Goal: Task Accomplishment & Management: Complete application form

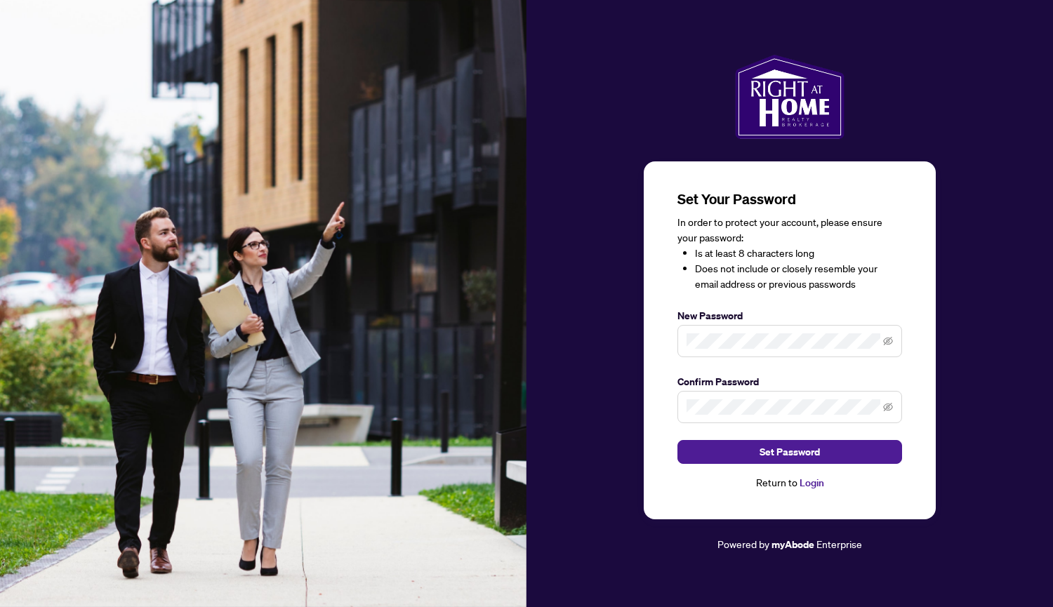
click at [881, 342] on span at bounding box center [789, 341] width 225 height 32
click at [886, 342] on icon "eye-invisible" at bounding box center [888, 341] width 10 height 10
click at [886, 407] on icon "eye-invisible" at bounding box center [888, 407] width 10 height 10
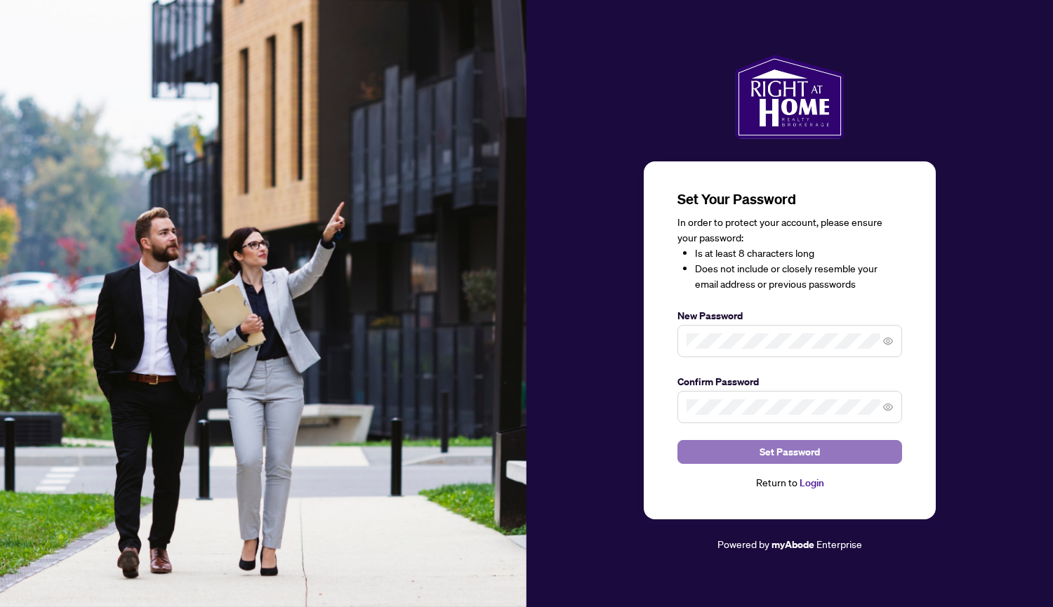
click at [809, 455] on span "Set Password" at bounding box center [789, 452] width 60 height 22
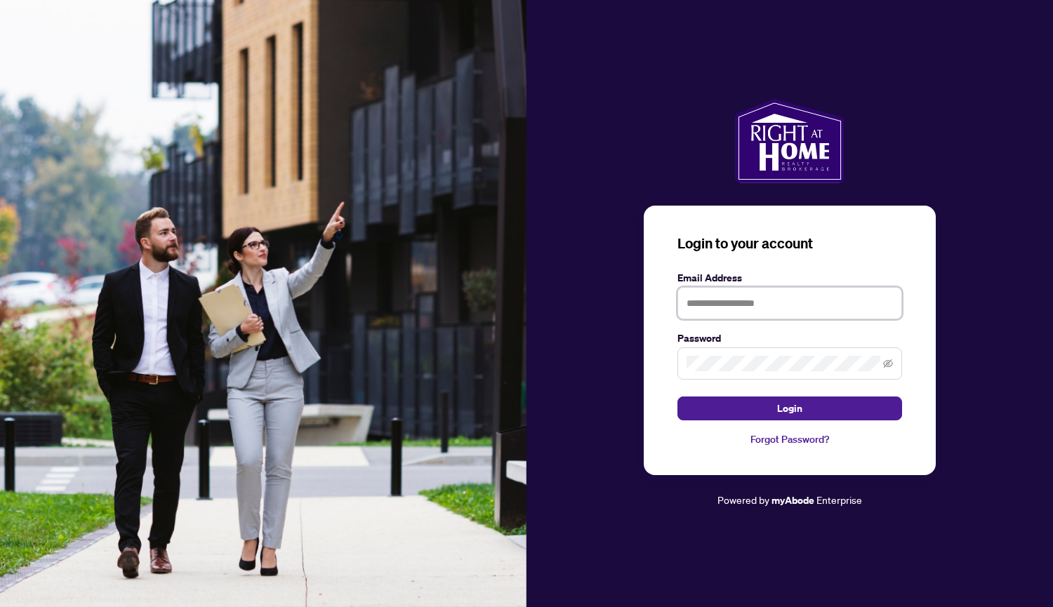
click at [782, 303] on input "text" at bounding box center [789, 303] width 225 height 32
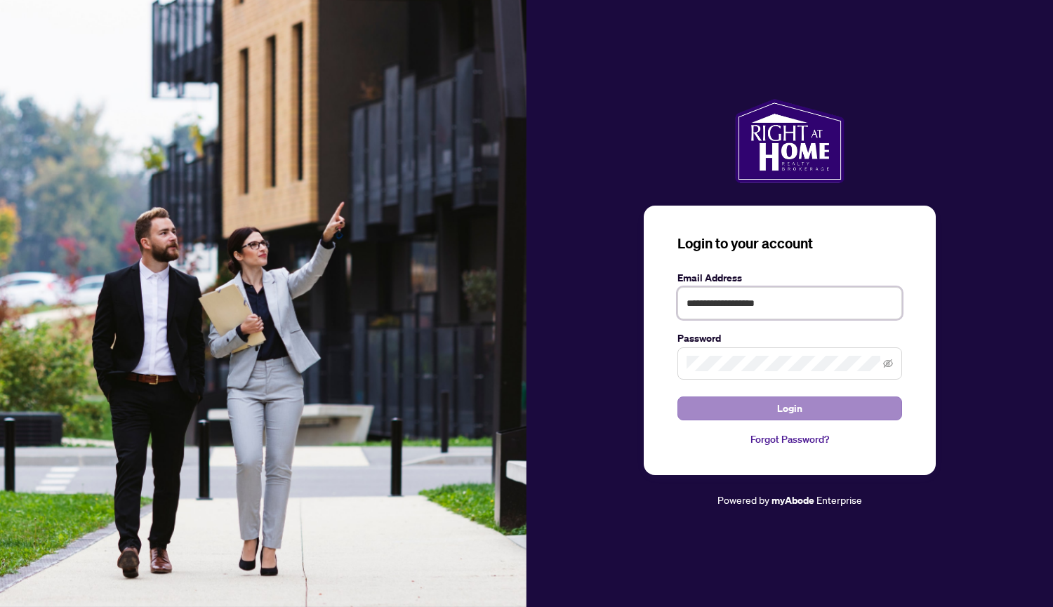
type input "**********"
click at [791, 411] on span "Login" at bounding box center [789, 408] width 25 height 22
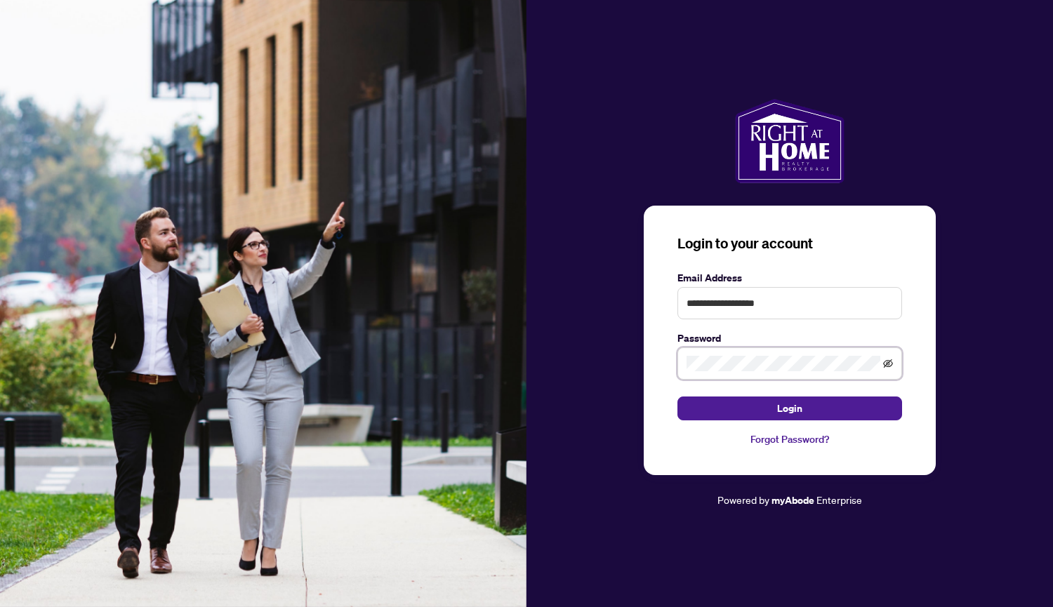
click at [889, 365] on icon "eye-invisible" at bounding box center [888, 364] width 3 height 3
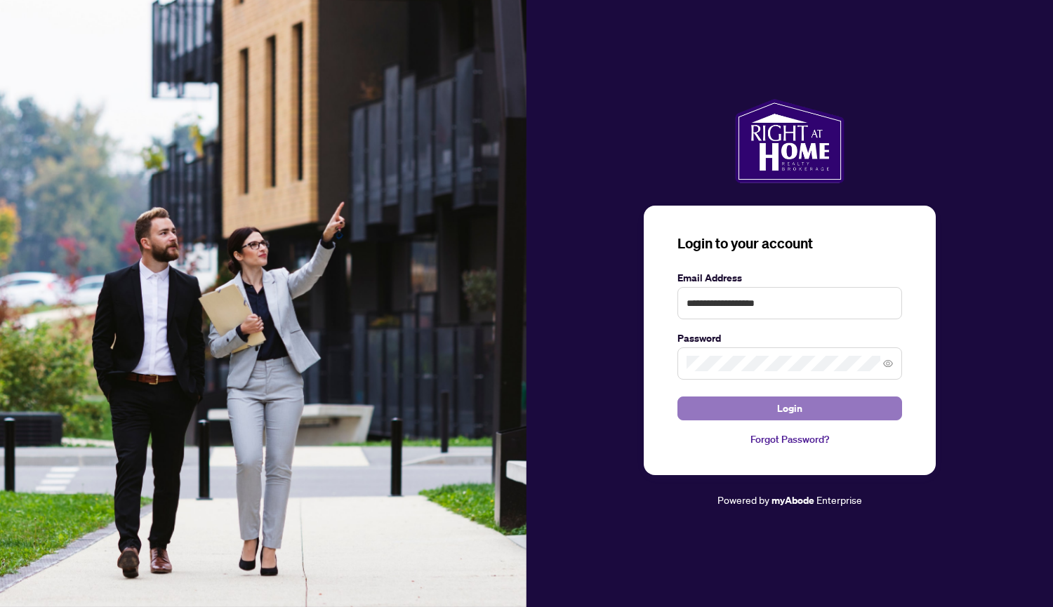
click at [795, 413] on span "Login" at bounding box center [789, 408] width 25 height 22
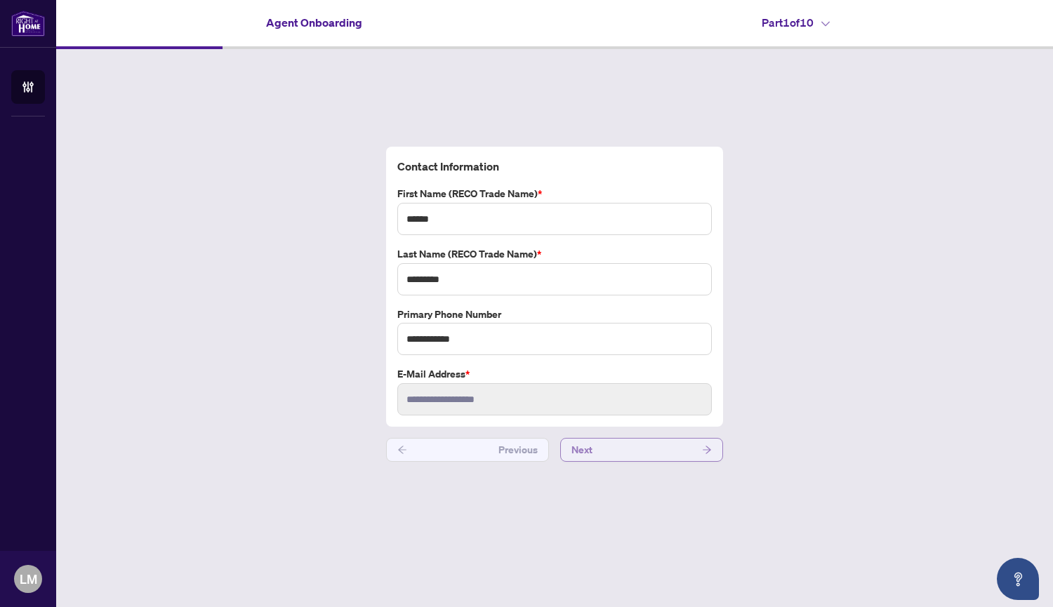
click at [707, 450] on icon "arrow-right" at bounding box center [706, 450] width 8 height 8
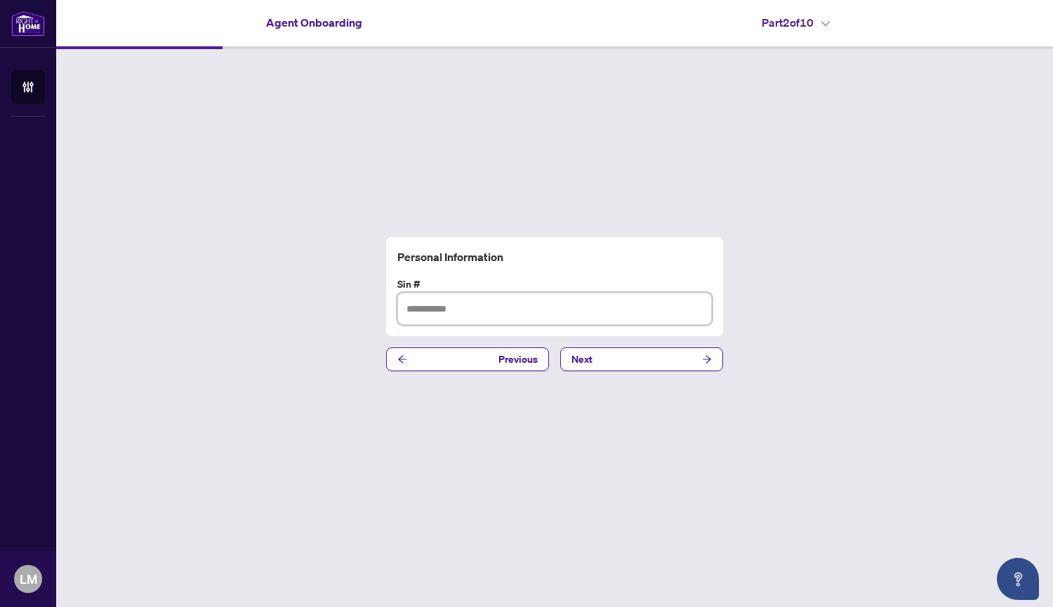
click at [460, 305] on input "text" at bounding box center [554, 309] width 314 height 32
type input "*********"
click at [710, 357] on icon "arrow-right" at bounding box center [707, 359] width 10 height 10
click at [457, 306] on input "text" at bounding box center [554, 309] width 314 height 32
type input "**********"
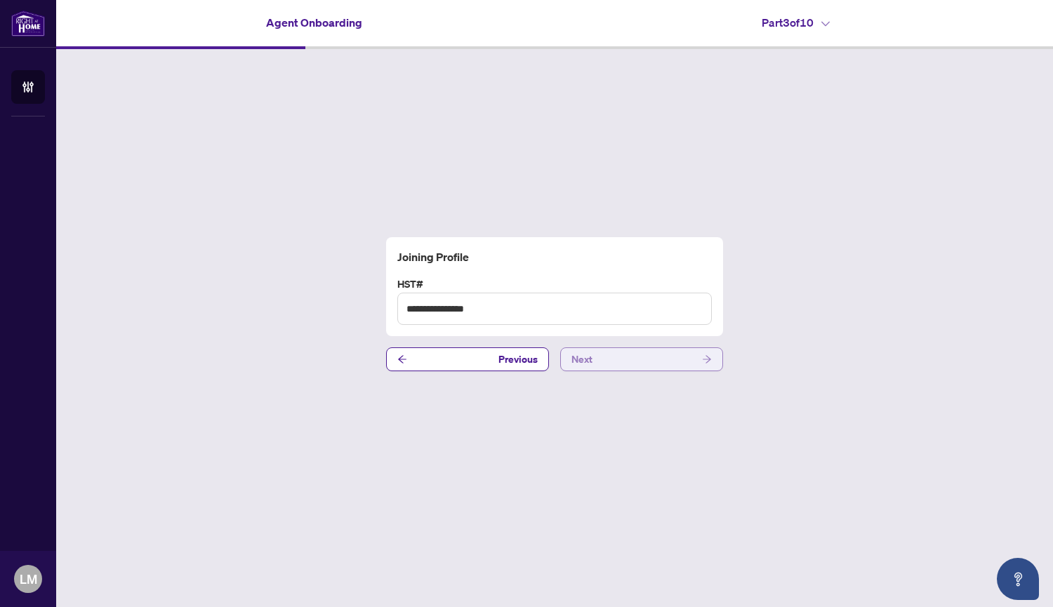
click at [614, 361] on button "Next" at bounding box center [641, 359] width 163 height 24
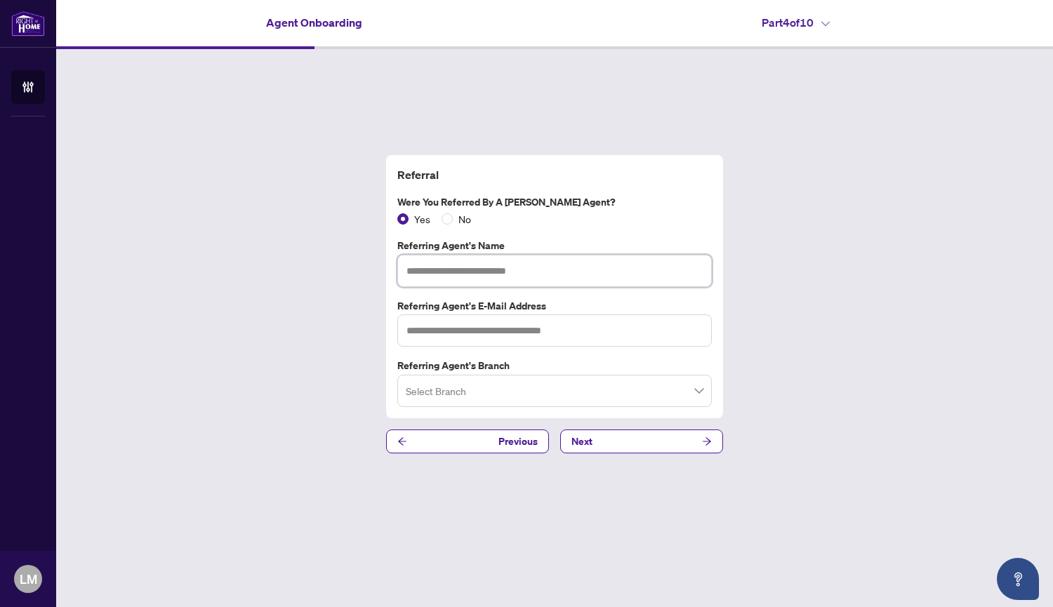
click at [547, 270] on input "text" at bounding box center [554, 271] width 314 height 32
type input "*"
type input "**********"
click at [581, 332] on input "text" at bounding box center [554, 330] width 314 height 32
click at [603, 334] on input "text" at bounding box center [554, 330] width 314 height 32
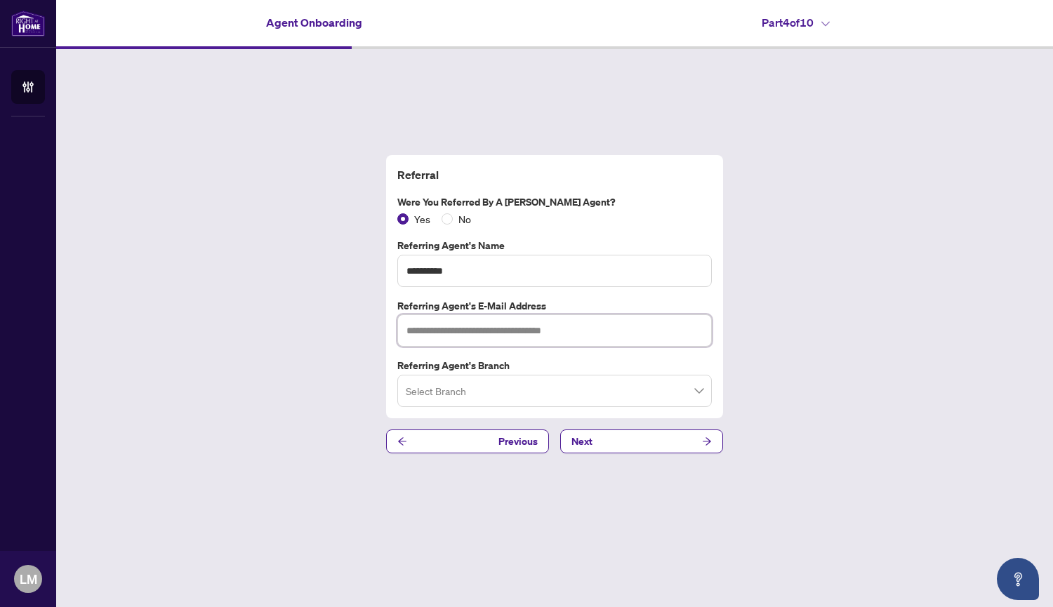
click at [577, 329] on input "text" at bounding box center [554, 330] width 314 height 32
click at [612, 443] on button "Next" at bounding box center [641, 441] width 163 height 24
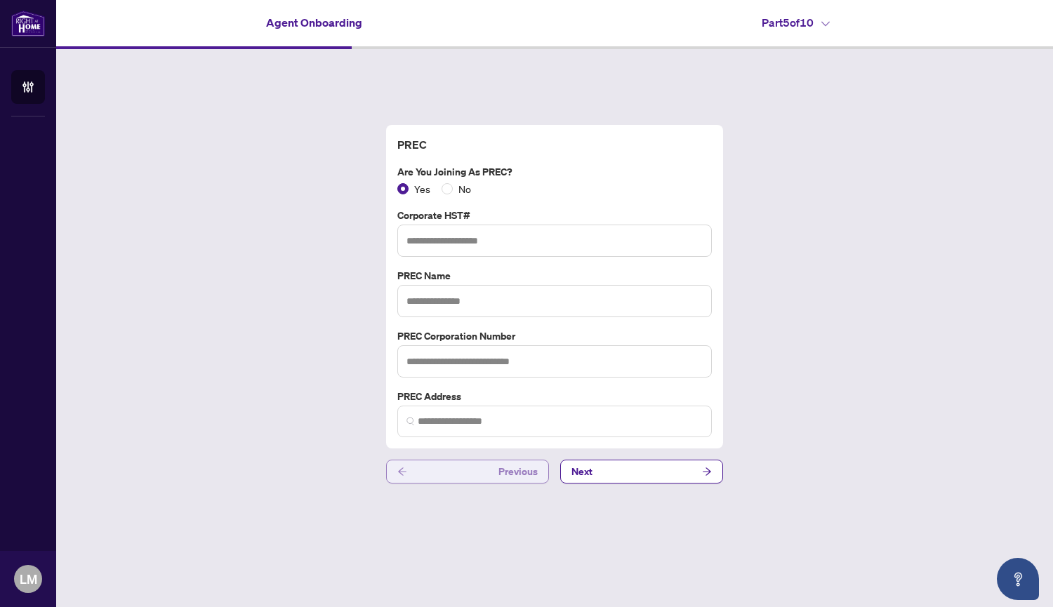
click at [403, 473] on icon "arrow-left" at bounding box center [402, 472] width 10 height 10
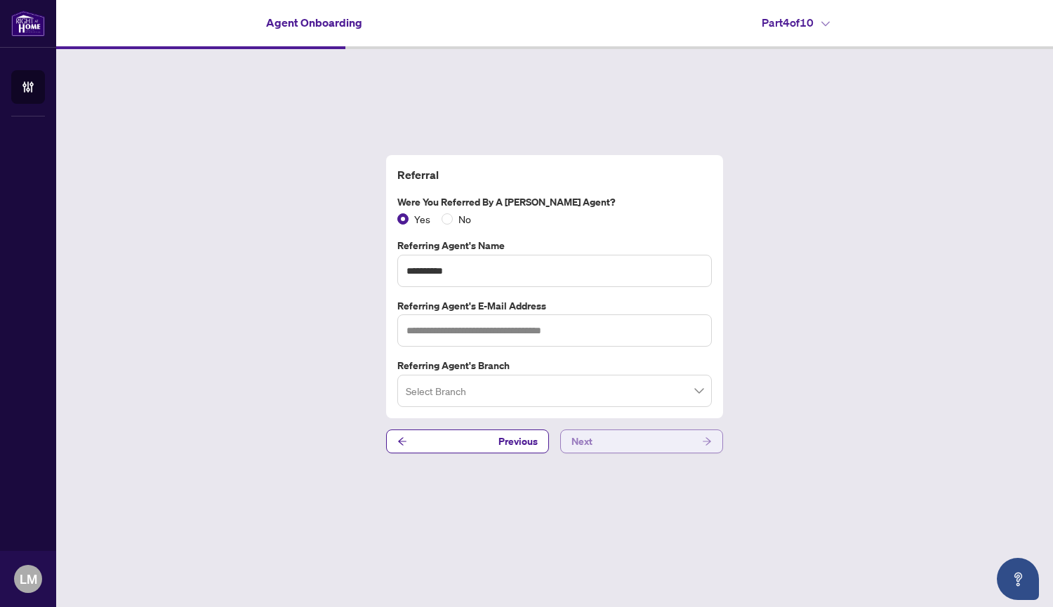
click at [658, 444] on button "Next" at bounding box center [641, 441] width 163 height 24
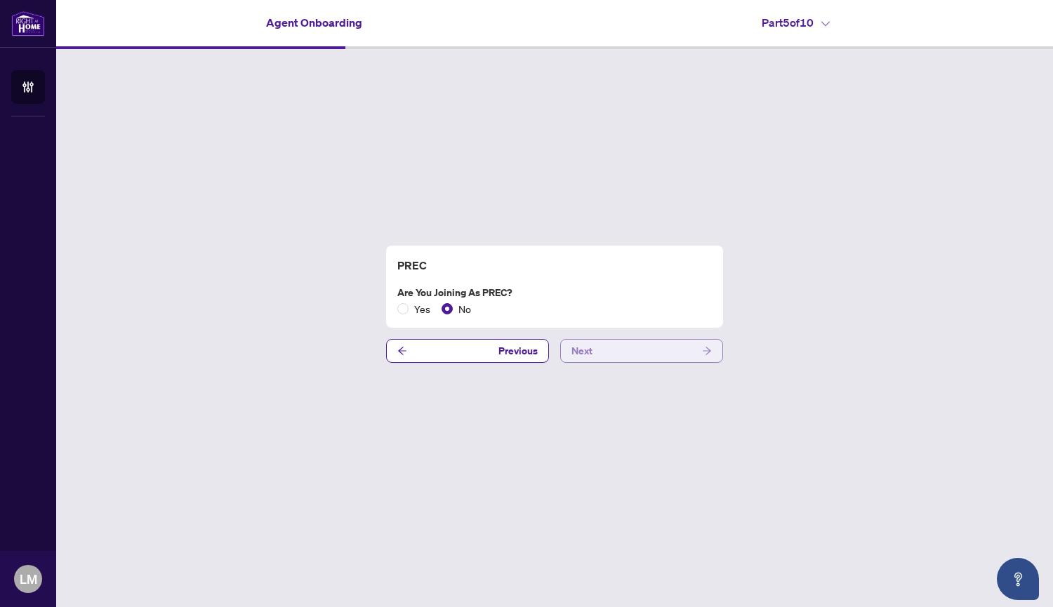
click at [655, 351] on button "Next" at bounding box center [641, 351] width 163 height 24
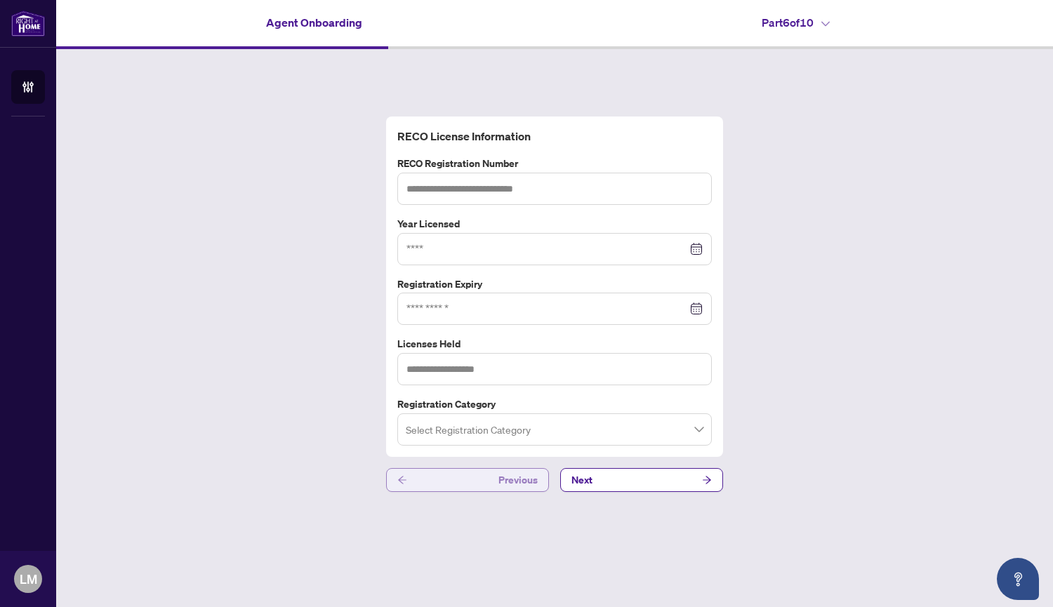
click at [518, 479] on span "Previous" at bounding box center [517, 480] width 39 height 22
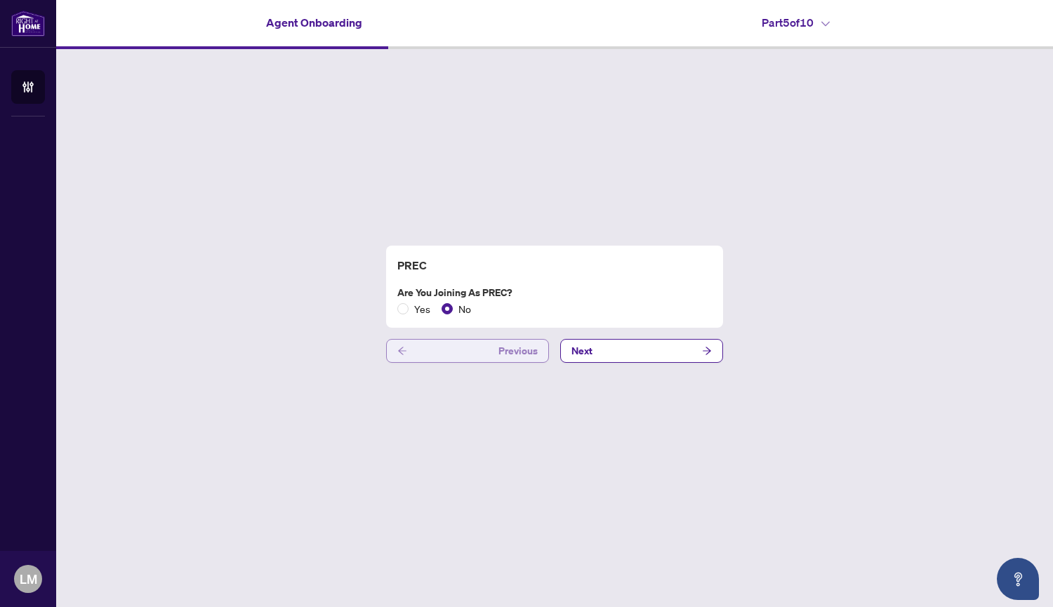
click at [505, 350] on span "Previous" at bounding box center [517, 351] width 39 height 22
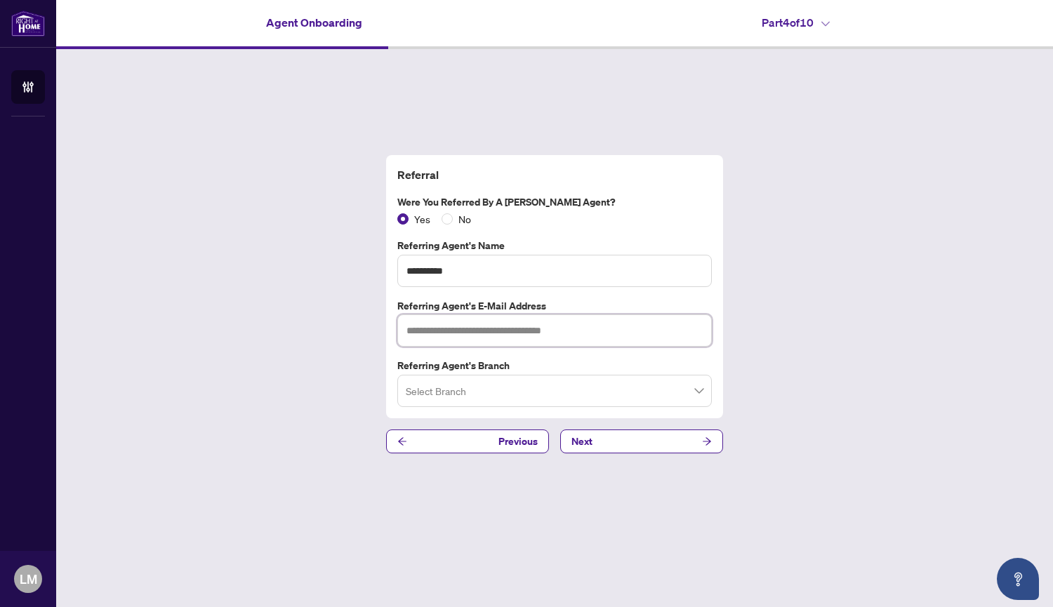
click at [672, 338] on input "text" at bounding box center [554, 330] width 314 height 32
type input "**********"
click at [686, 387] on input "search" at bounding box center [548, 392] width 285 height 31
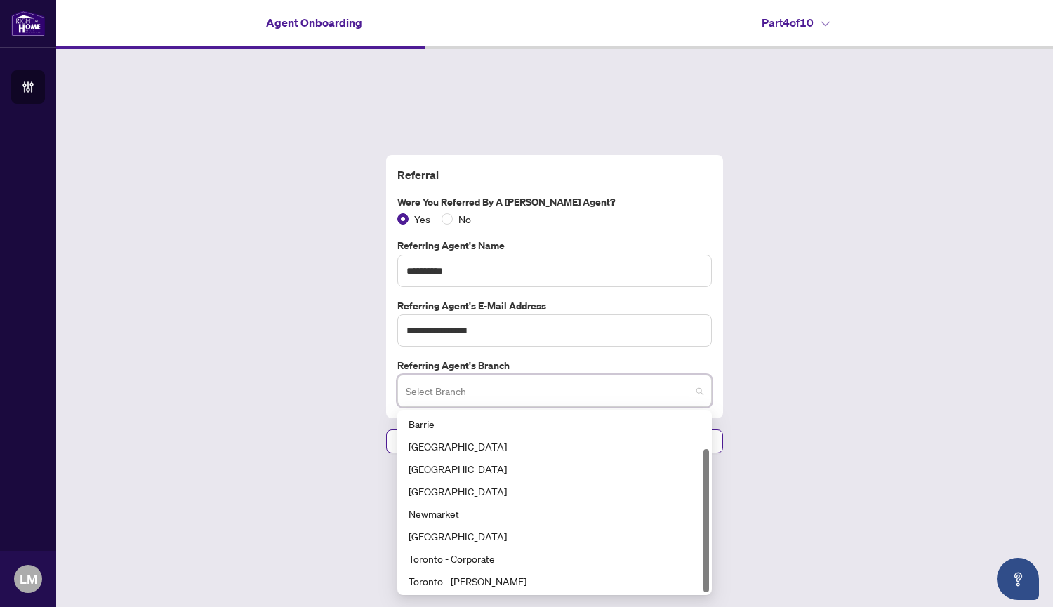
scroll to position [43, 0]
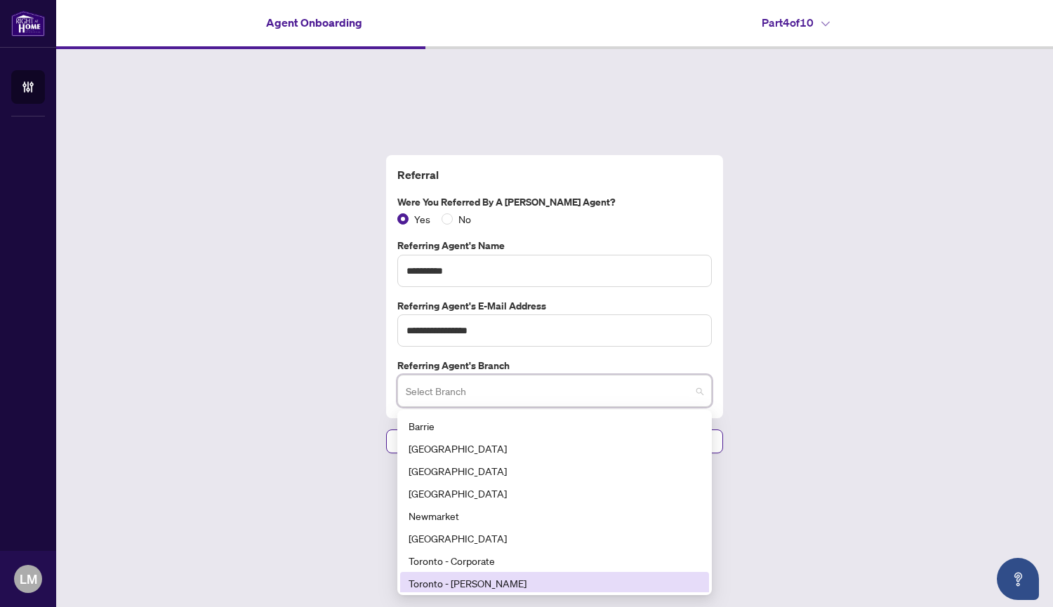
click at [486, 583] on div "Toronto - [PERSON_NAME]" at bounding box center [554, 582] width 292 height 15
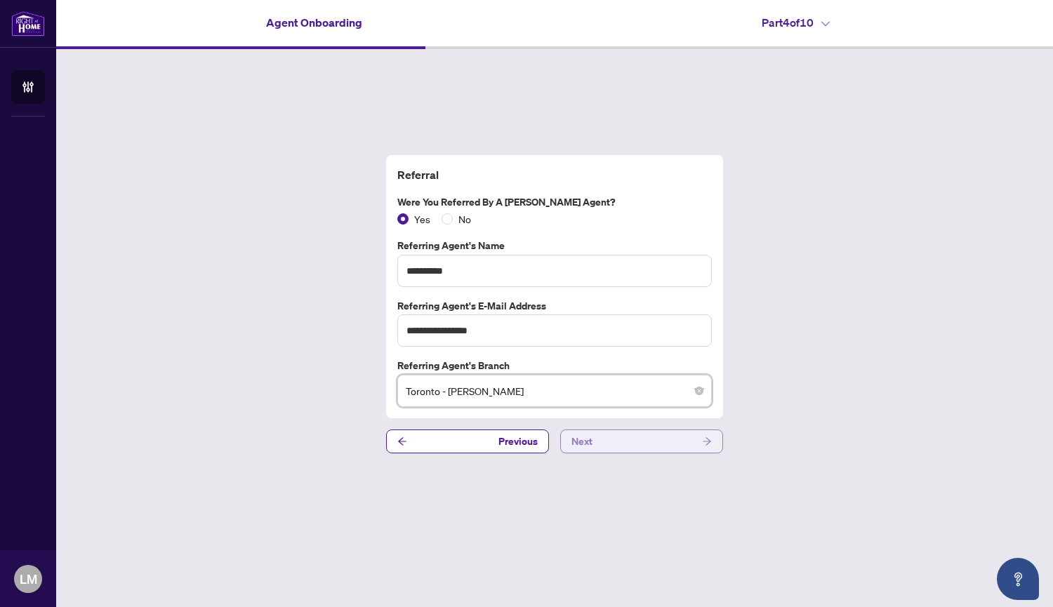
click at [702, 439] on icon "arrow-right" at bounding box center [707, 441] width 10 height 10
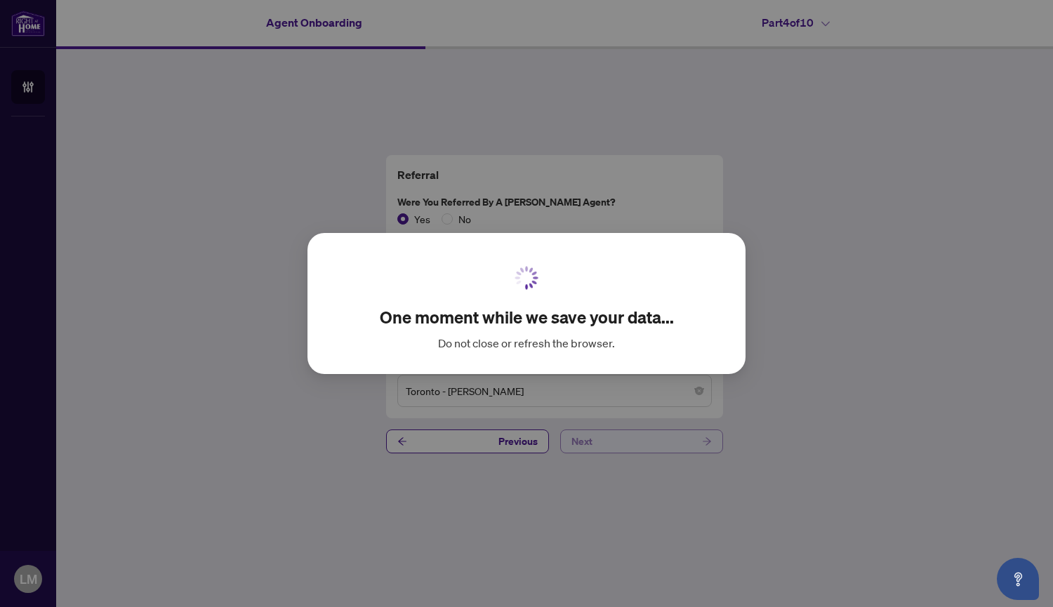
click at [702, 439] on div "One moment while we save your data... Do not close or refresh the browser. Canc…" at bounding box center [526, 303] width 1053 height 607
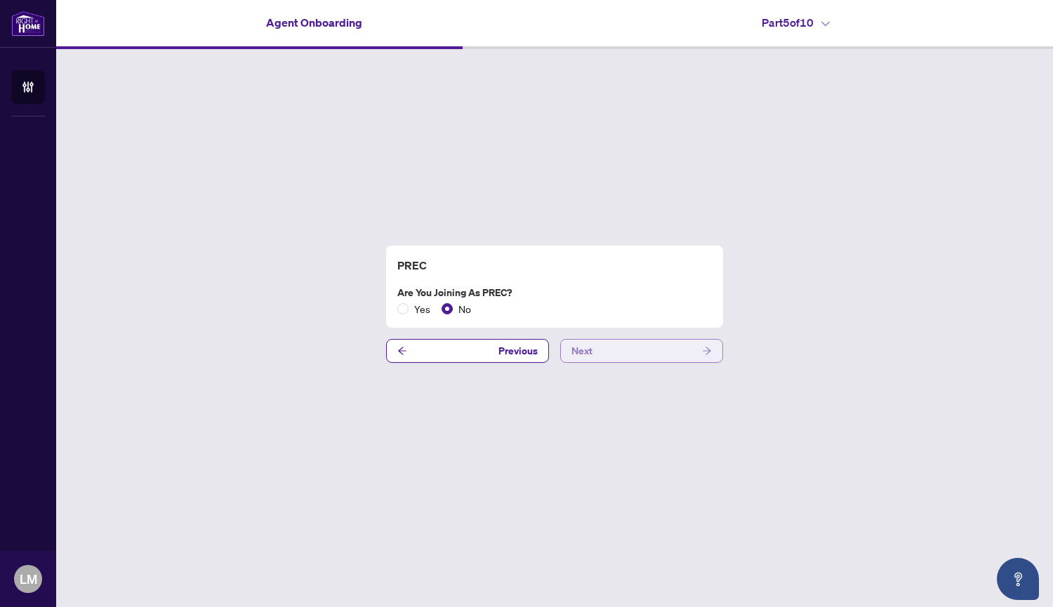
click at [701, 354] on button "Next" at bounding box center [641, 351] width 163 height 24
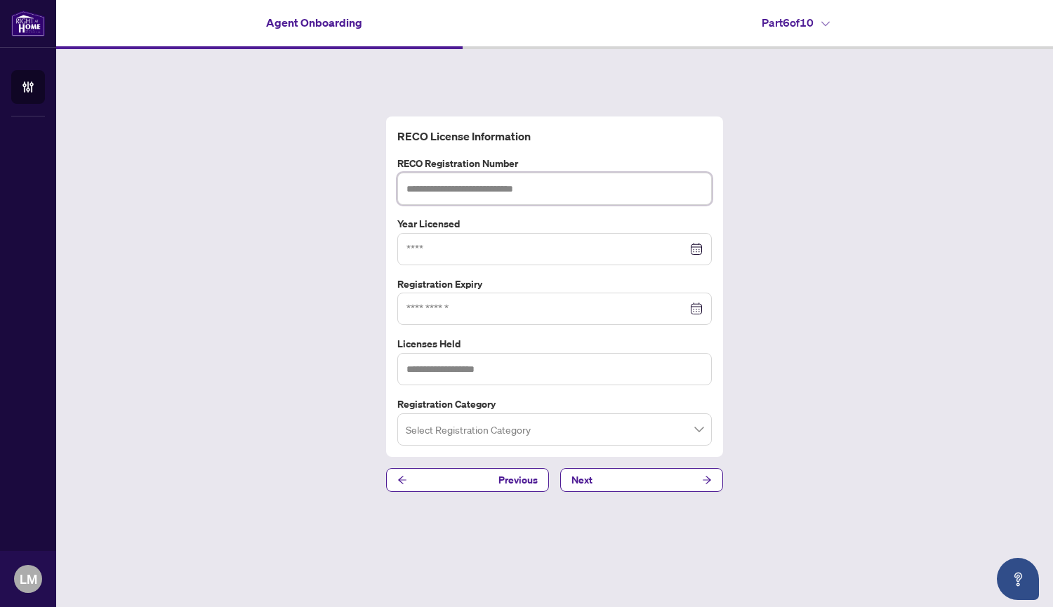
click at [676, 189] on input "text" at bounding box center [554, 189] width 314 height 32
type input "*******"
click at [640, 250] on input at bounding box center [546, 248] width 281 height 15
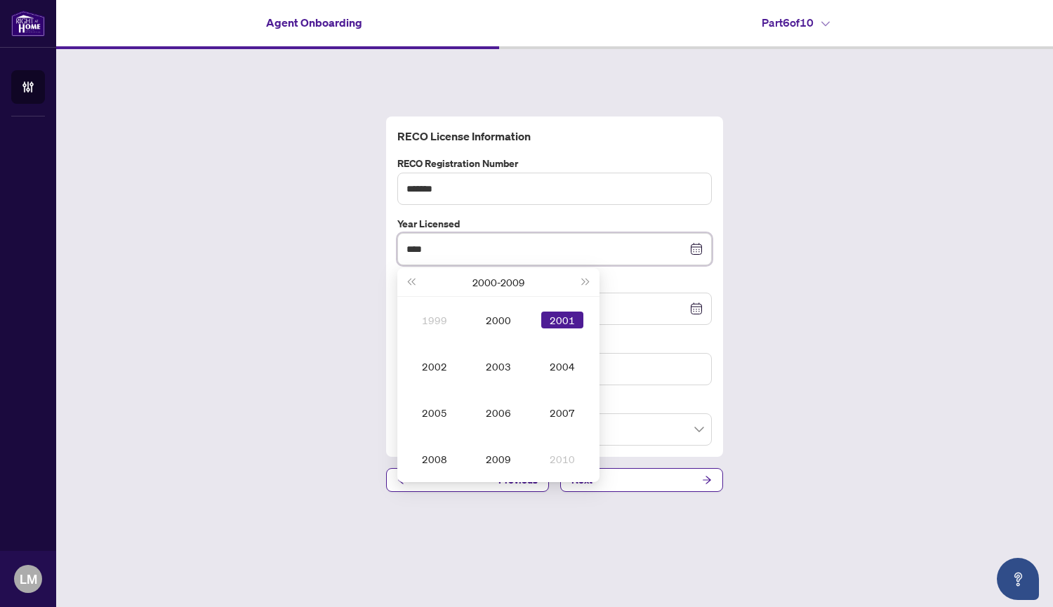
type input "****"
click at [751, 370] on div "RECO License Information RECO Registration Number ******* Year Licensed **** [D…" at bounding box center [554, 304] width 996 height 510
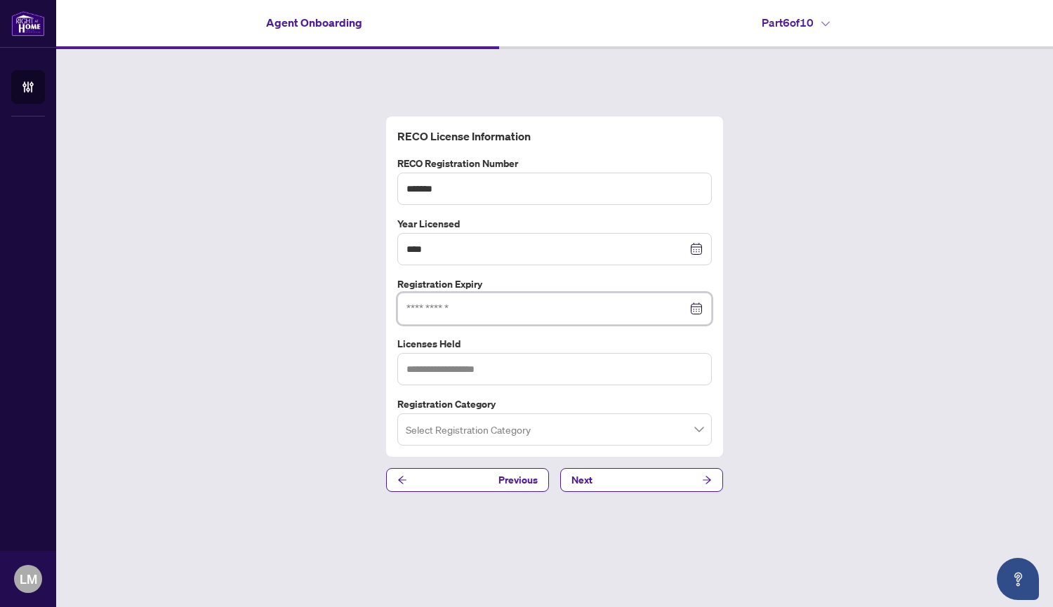
click at [505, 311] on input at bounding box center [546, 308] width 281 height 15
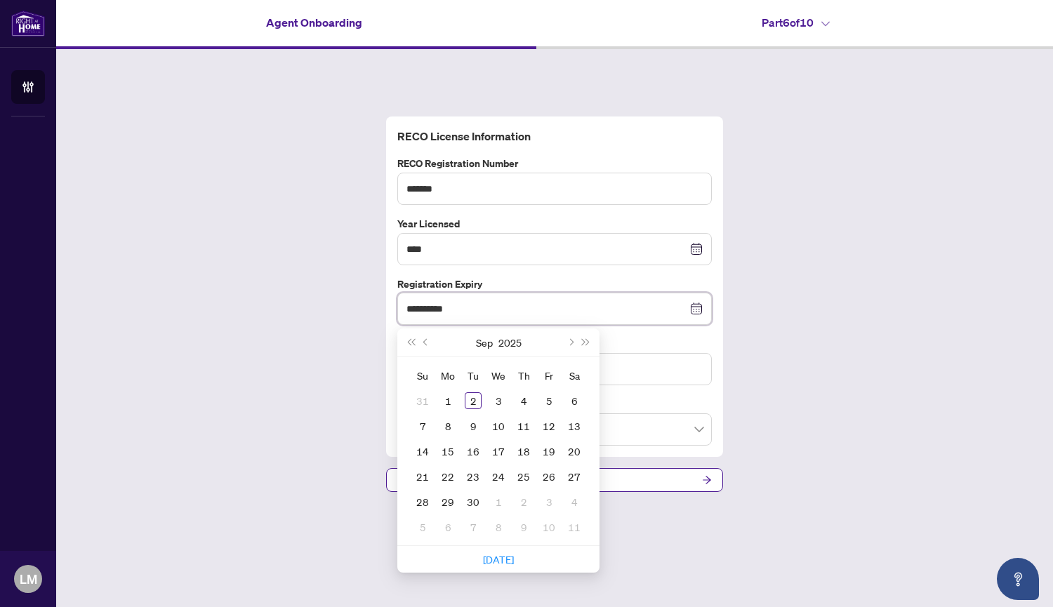
type input "**********"
click at [759, 394] on div "**********" at bounding box center [554, 304] width 996 height 510
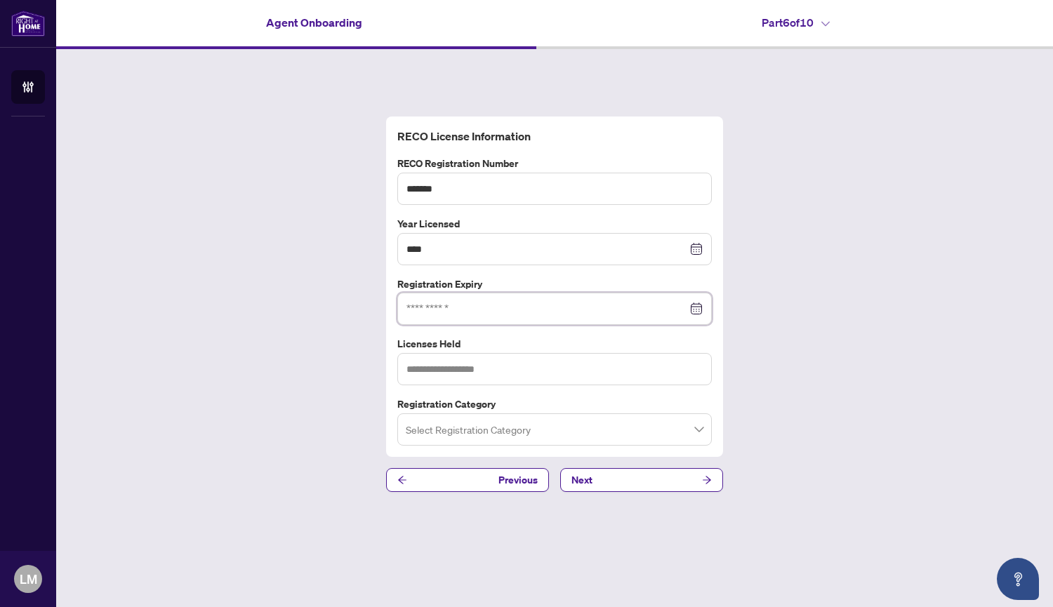
click at [505, 316] on input at bounding box center [546, 308] width 281 height 15
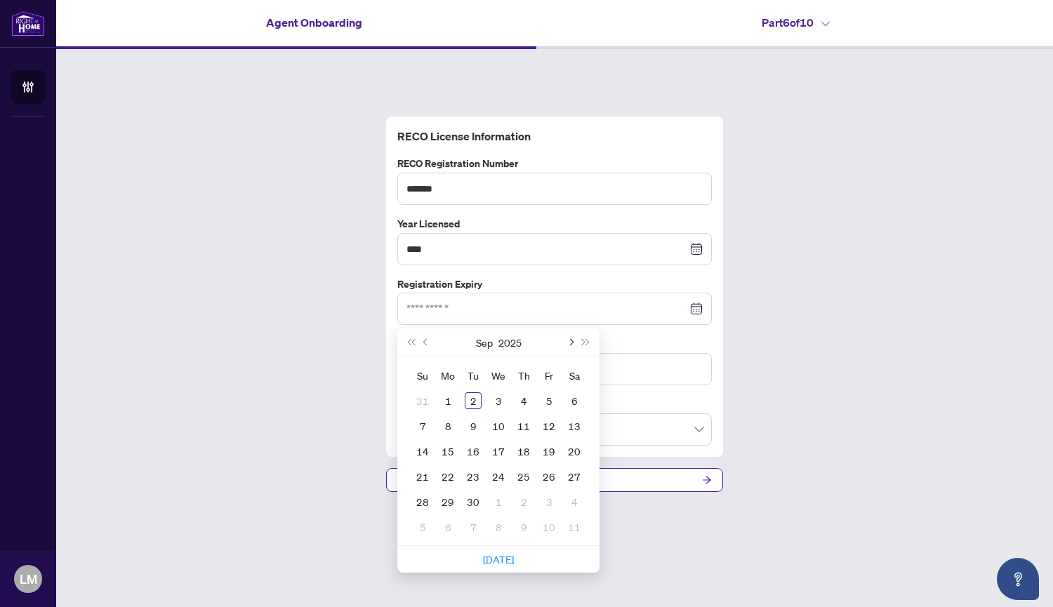
click at [573, 342] on span "Next month (PageDown)" at bounding box center [569, 342] width 7 height 7
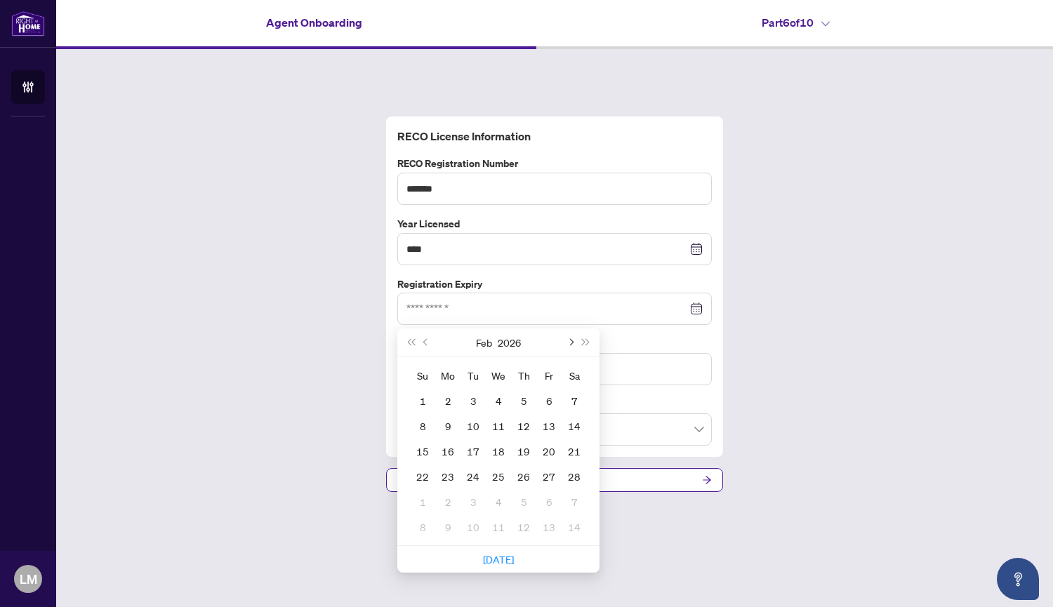
click at [573, 342] on span "Next month (PageDown)" at bounding box center [569, 342] width 7 height 7
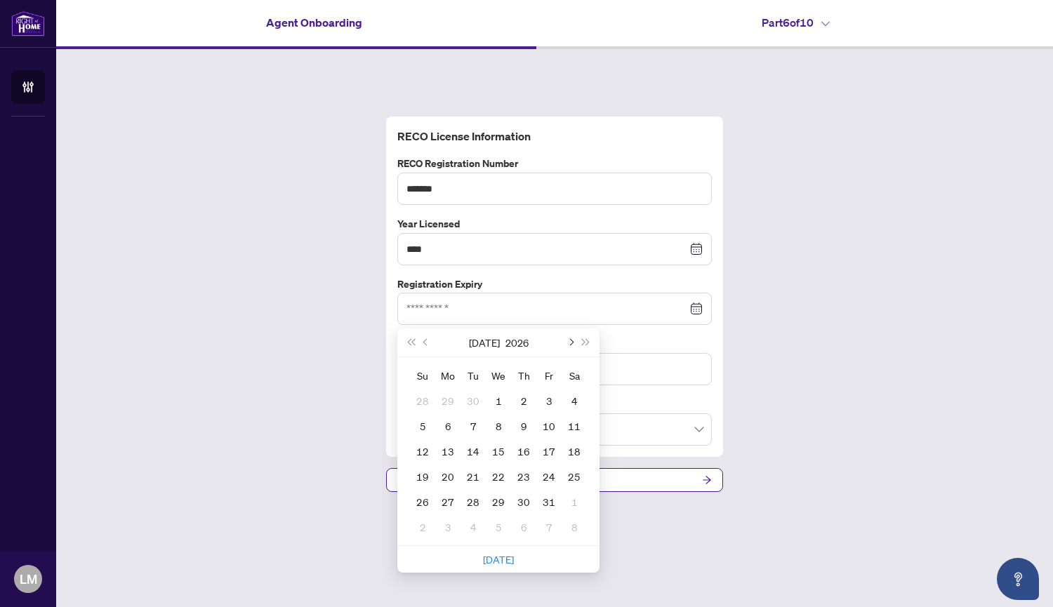
click at [573, 342] on span "Next month (PageDown)" at bounding box center [569, 342] width 7 height 7
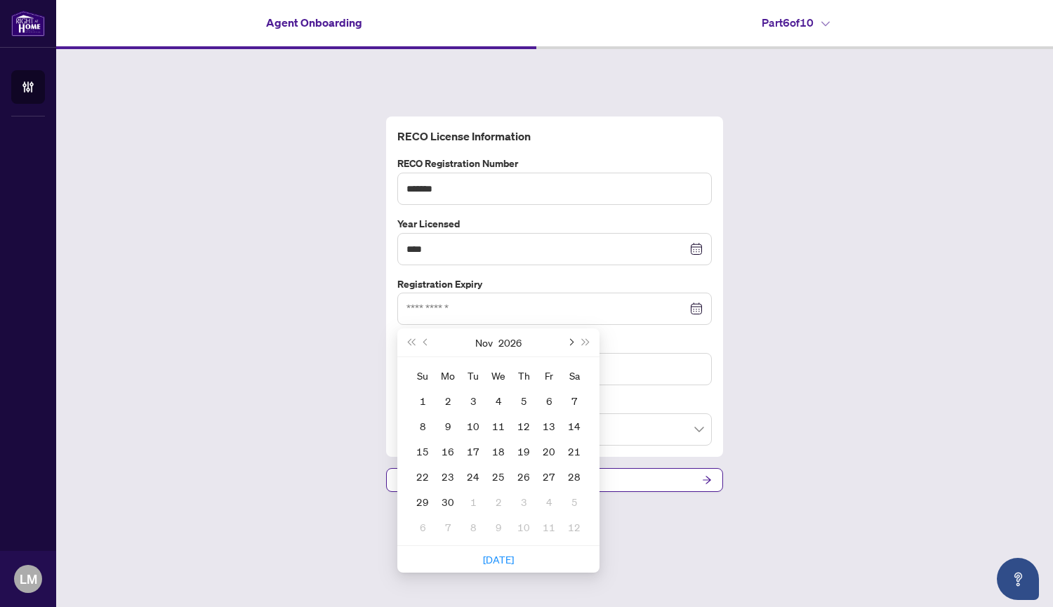
click at [573, 342] on span "Next month (PageDown)" at bounding box center [569, 342] width 7 height 7
click at [425, 342] on span "Previous month (PageUp)" at bounding box center [426, 342] width 7 height 7
type input "**********"
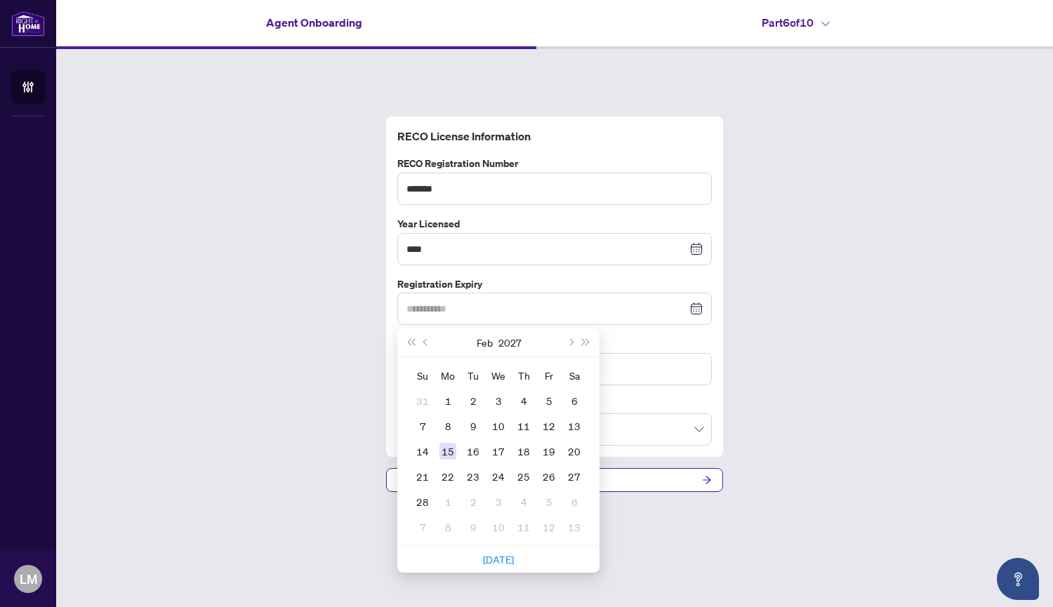
click at [448, 452] on div "15" at bounding box center [447, 451] width 17 height 17
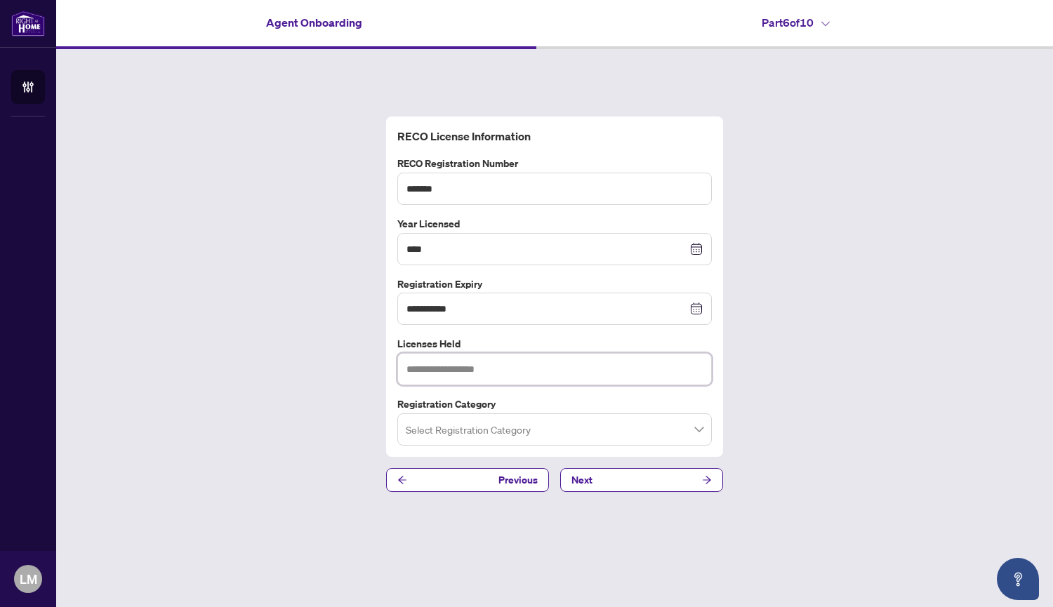
click at [511, 366] on input "text" at bounding box center [554, 369] width 314 height 32
click at [594, 367] on input "text" at bounding box center [554, 369] width 314 height 32
click at [700, 434] on span at bounding box center [555, 429] width 298 height 27
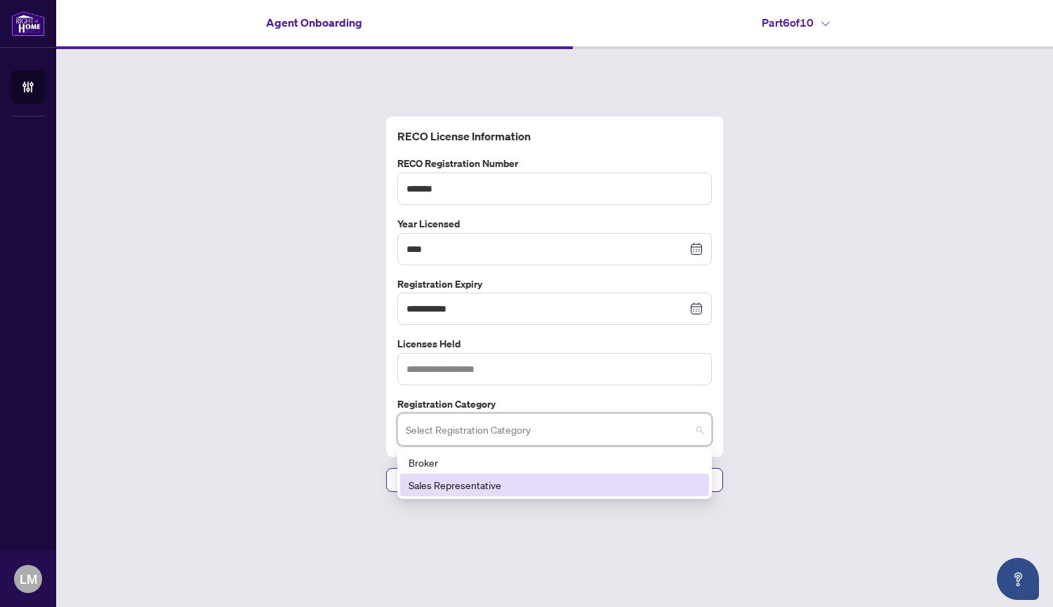
click at [666, 486] on div "Sales Representative" at bounding box center [554, 484] width 292 height 15
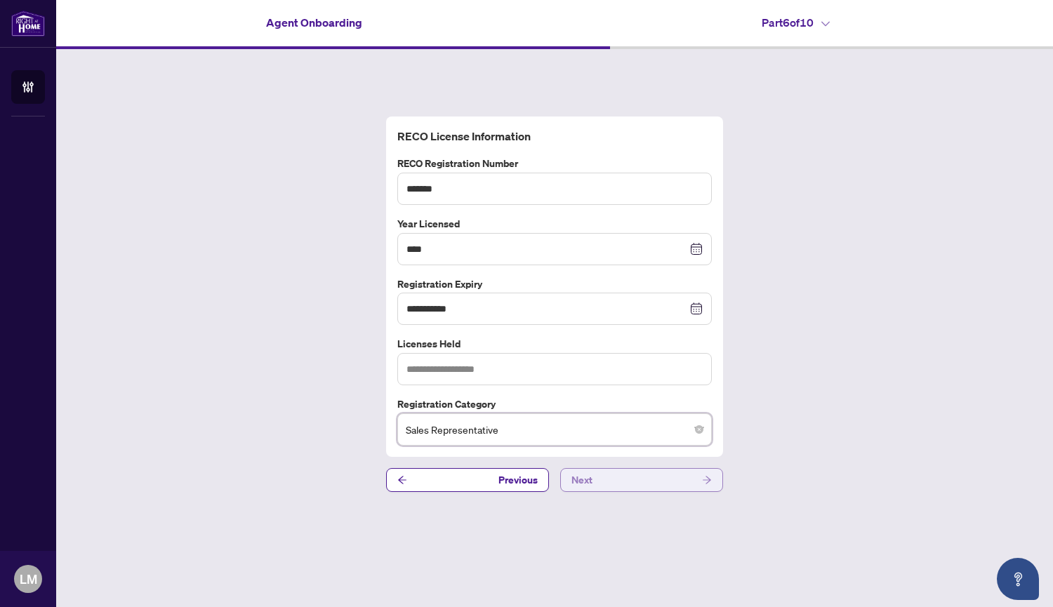
click at [679, 478] on button "Next" at bounding box center [641, 480] width 163 height 24
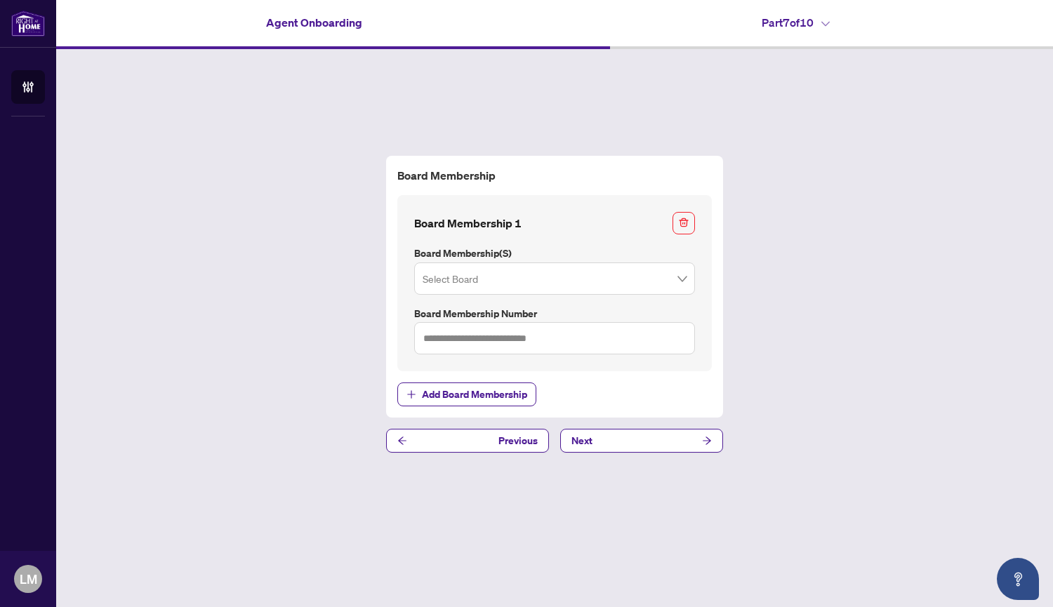
click at [662, 277] on input "search" at bounding box center [547, 280] width 251 height 31
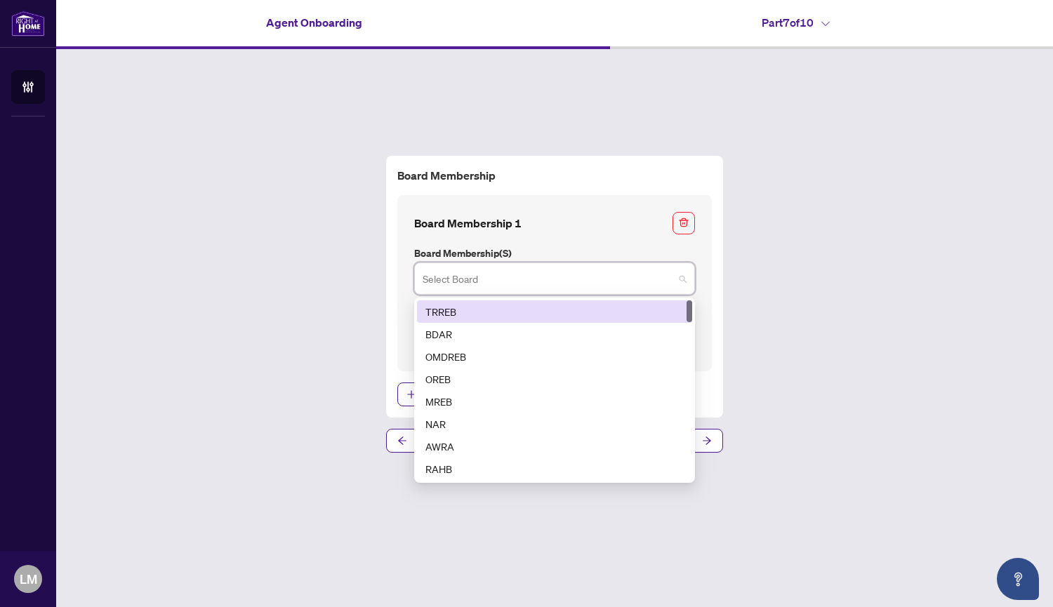
click at [538, 308] on div "TRREB" at bounding box center [554, 311] width 258 height 15
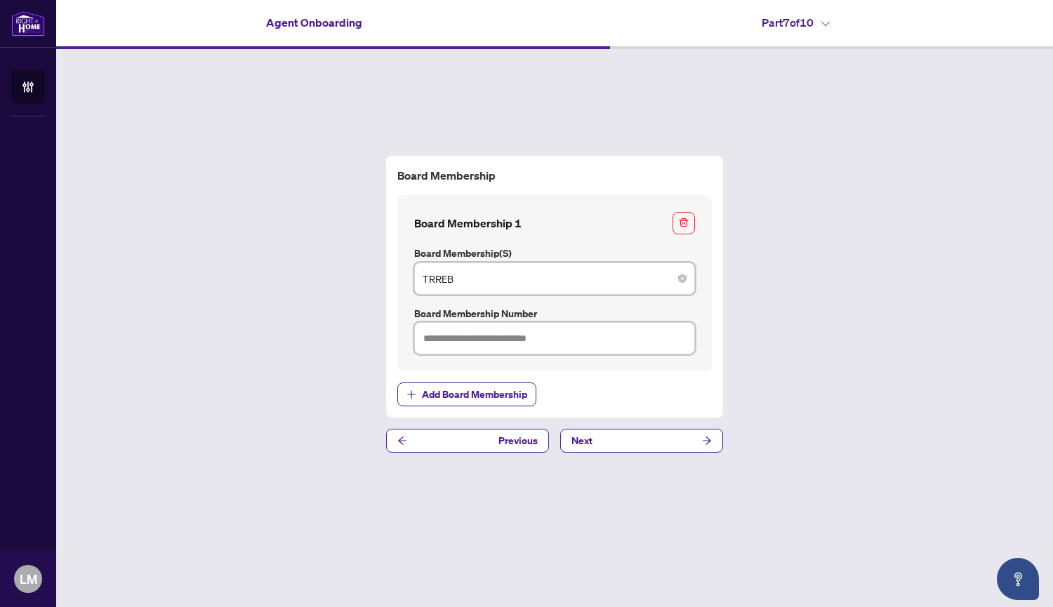
click at [597, 345] on input "text" at bounding box center [554, 338] width 281 height 32
type input "*******"
click at [702, 437] on icon "arrow-right" at bounding box center [707, 441] width 10 height 10
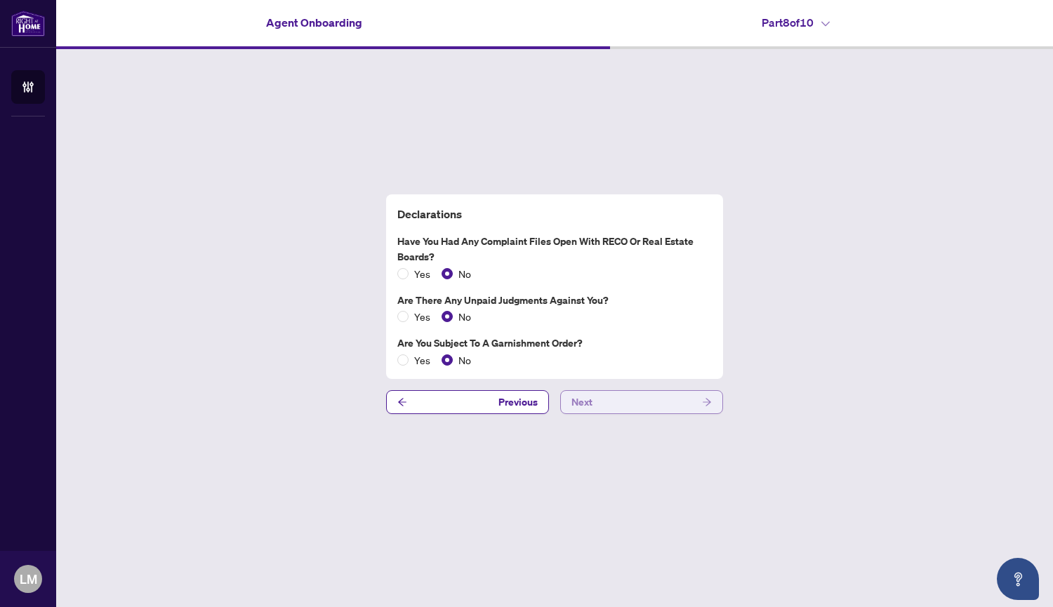
click at [624, 401] on button "Next" at bounding box center [641, 402] width 163 height 24
click at [681, 403] on button "Next" at bounding box center [641, 402] width 163 height 24
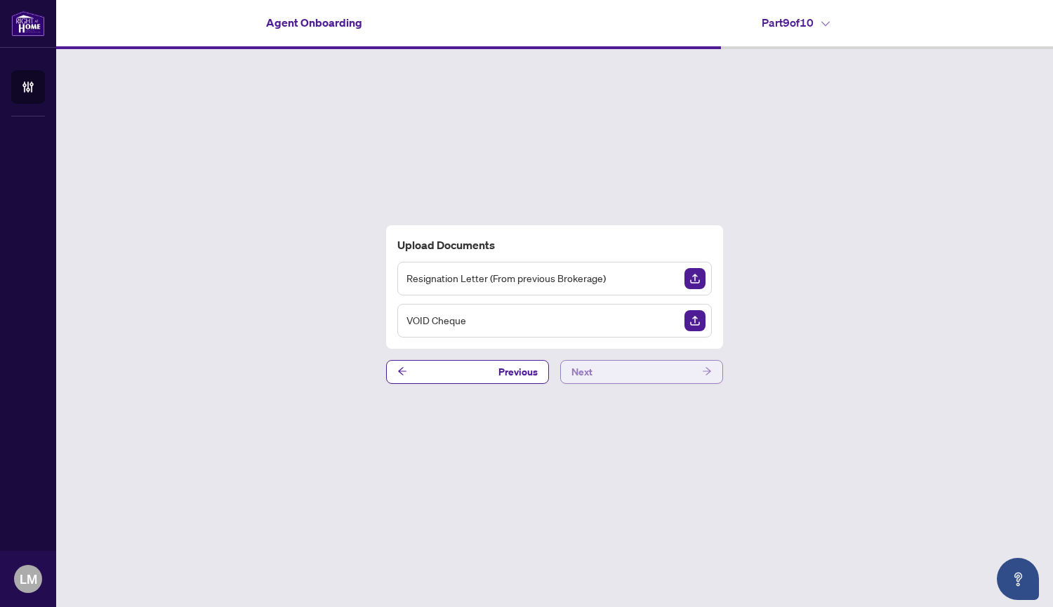
click at [610, 373] on button "Next" at bounding box center [641, 372] width 163 height 24
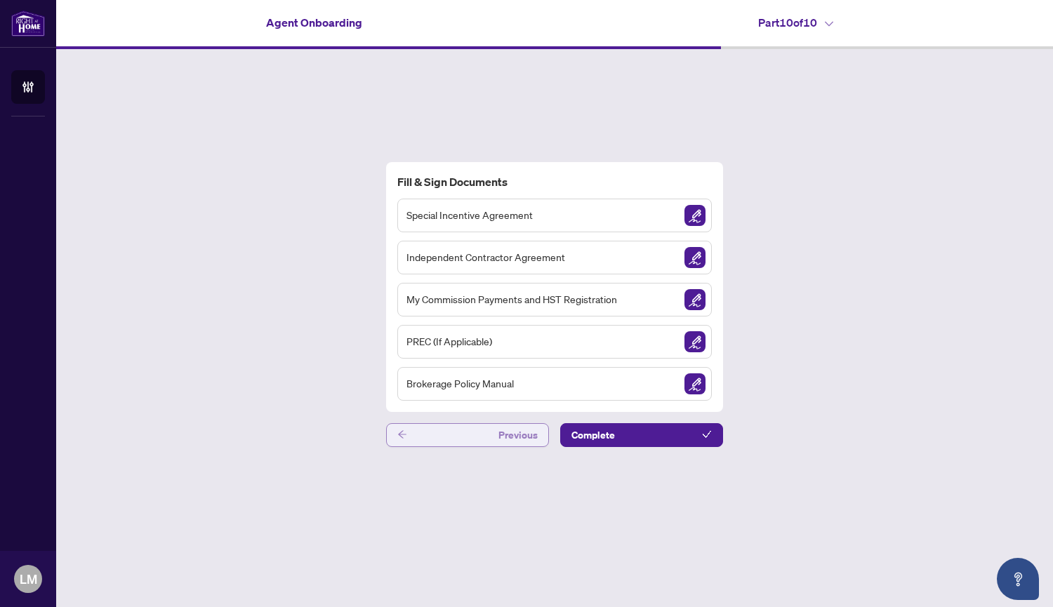
click at [412, 431] on button "Previous" at bounding box center [467, 435] width 163 height 24
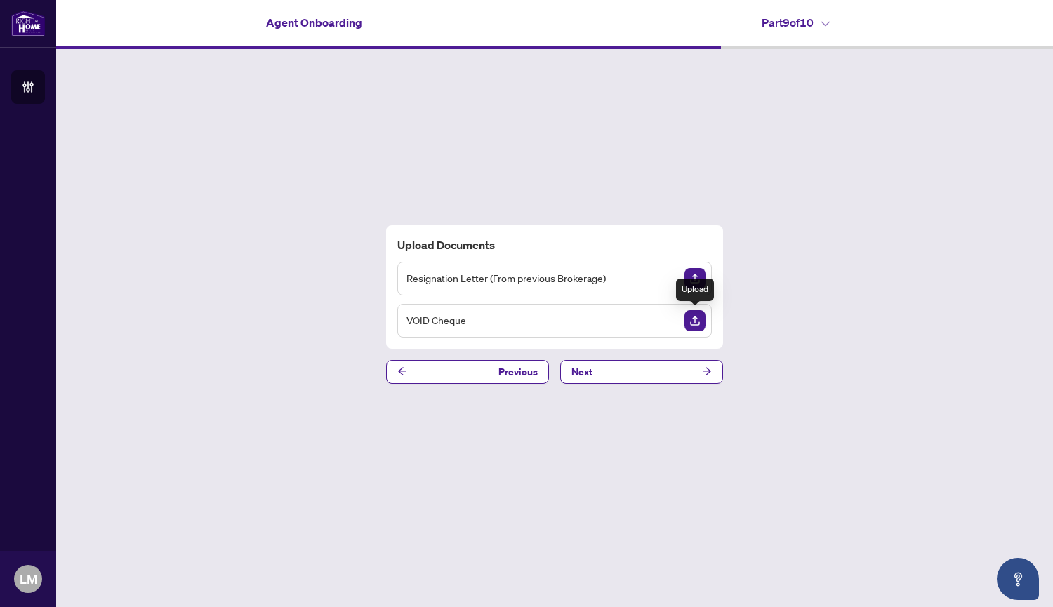
click at [695, 319] on img "Upload Document" at bounding box center [694, 320] width 21 height 21
click at [695, 320] on img "Upload Document" at bounding box center [694, 320] width 21 height 21
click at [853, 580] on main "Agent Onboarding Part 9 of 10   Upload Documents Resignation Letter (From previ…" at bounding box center [554, 303] width 996 height 607
click at [976, 380] on div "Upload Documents Resignation Letter (From previous Brokerage) VOID Cheque Previ…" at bounding box center [554, 304] width 996 height 510
click at [566, 255] on div "Upload Documents Resignation Letter (From previous Brokerage) VOID Cheque" at bounding box center [554, 286] width 337 height 123
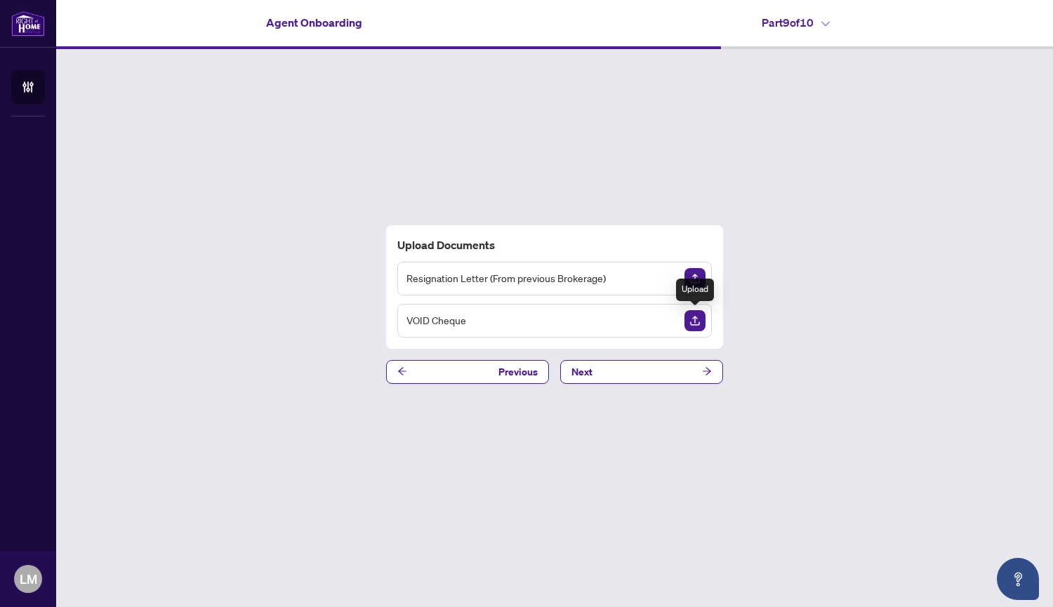
click at [694, 320] on img "Upload Document" at bounding box center [694, 320] width 21 height 21
click at [696, 319] on img "Upload Document" at bounding box center [694, 320] width 21 height 21
click at [671, 321] on icon "View Document" at bounding box center [668, 321] width 10 height 10
click at [583, 372] on span "Next" at bounding box center [581, 372] width 21 height 22
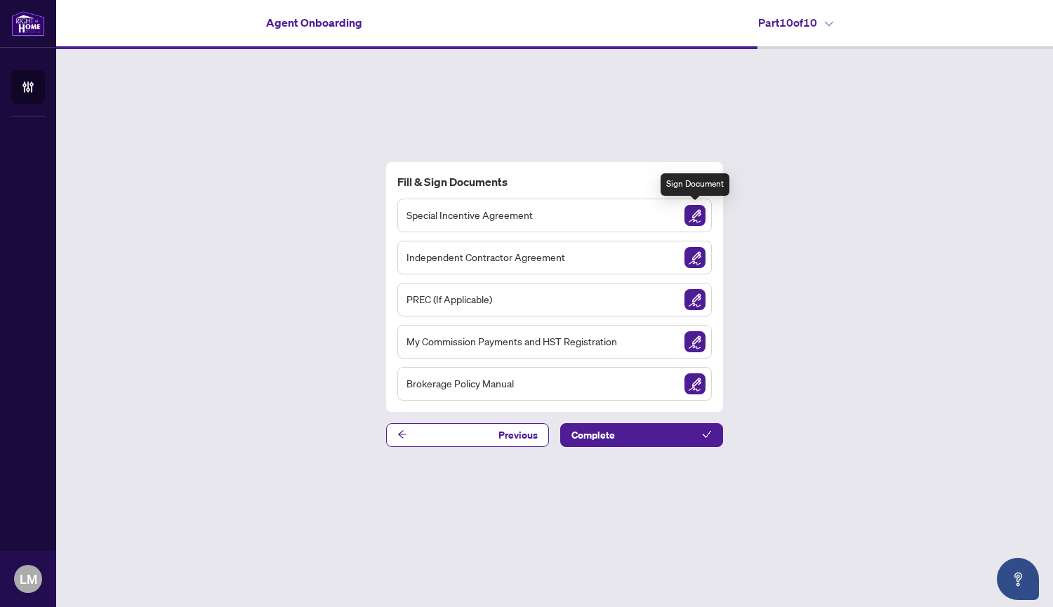
click at [693, 220] on img "Sign Document" at bounding box center [694, 215] width 21 height 21
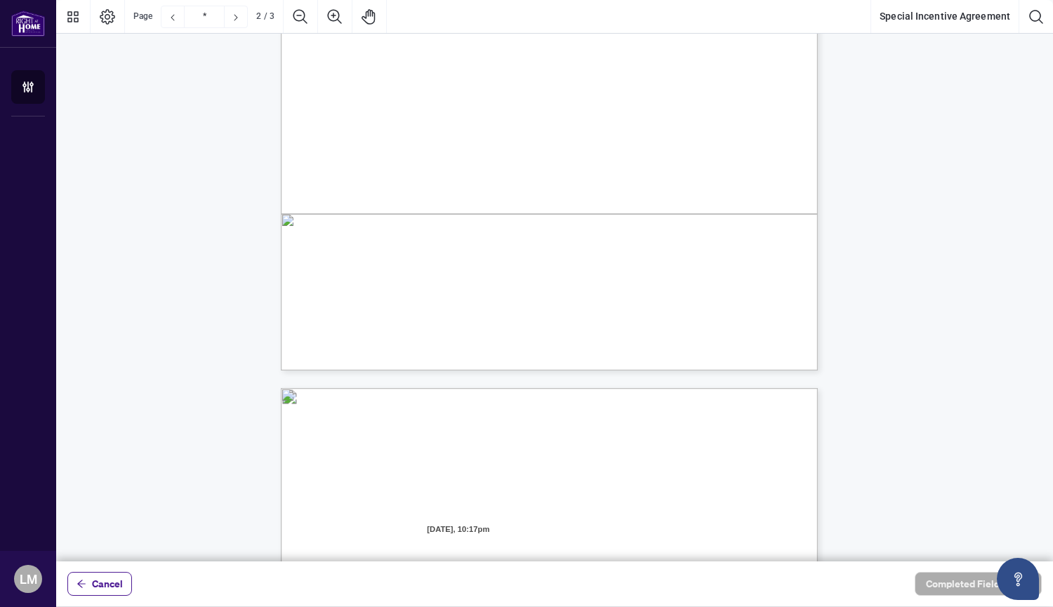
scroll to position [1085, 0]
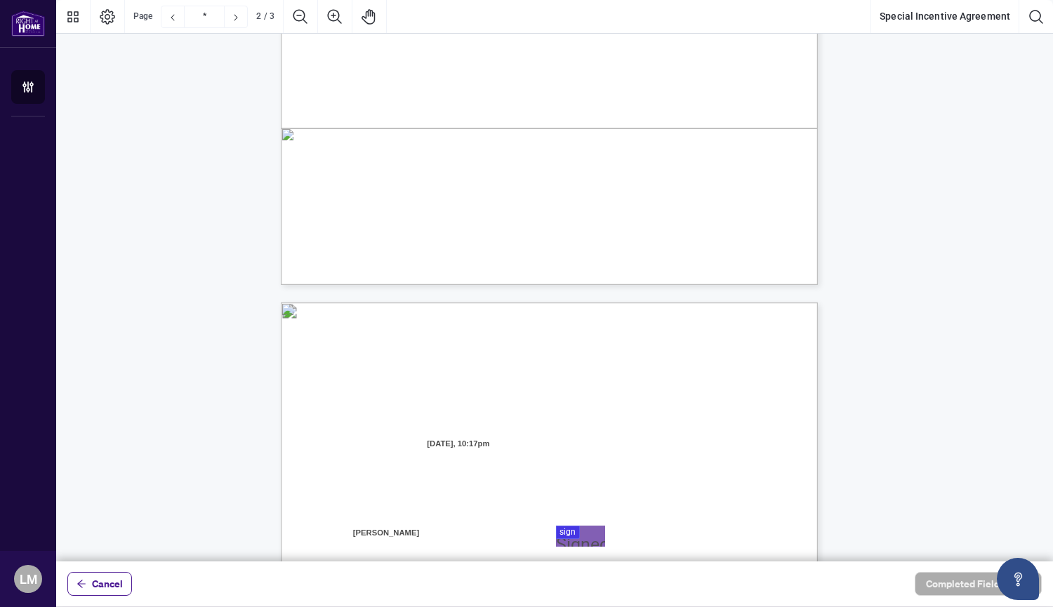
type input "*"
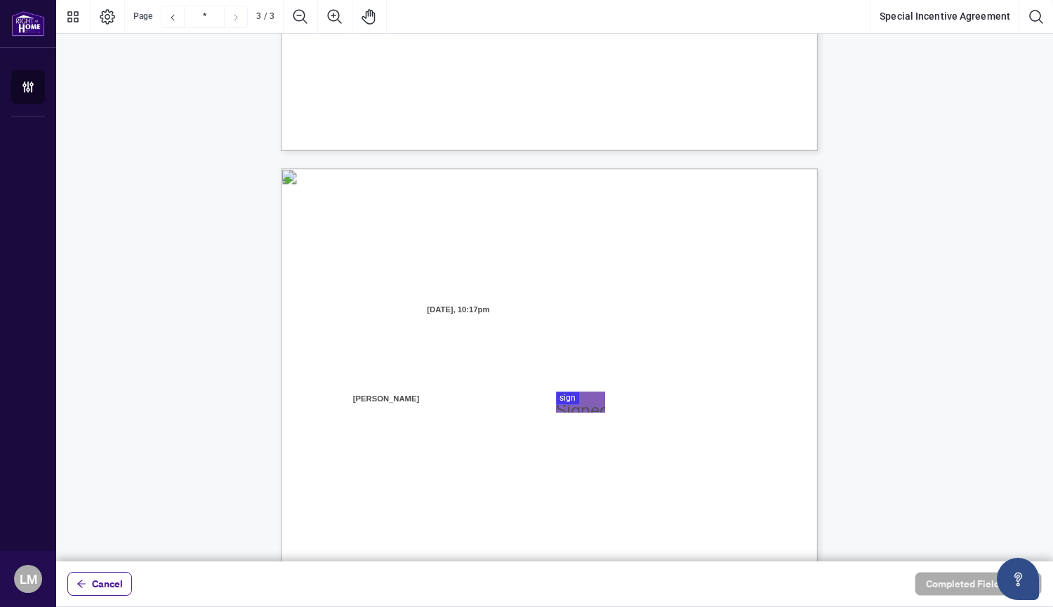
scroll to position [1304, 0]
click at [570, 406] on div at bounding box center [554, 280] width 996 height 561
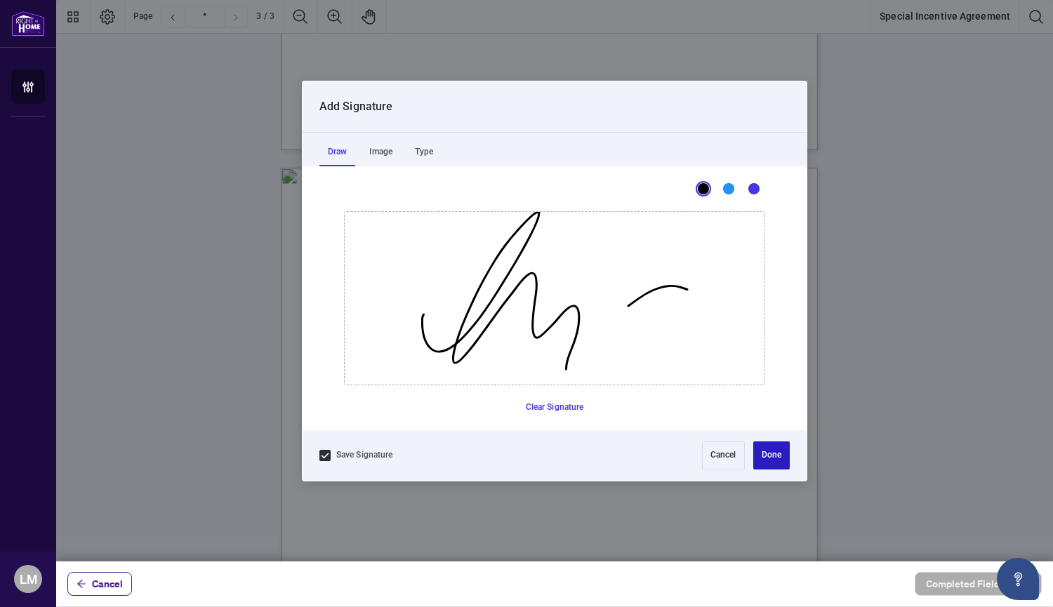
click at [777, 454] on button "Done" at bounding box center [771, 455] width 36 height 28
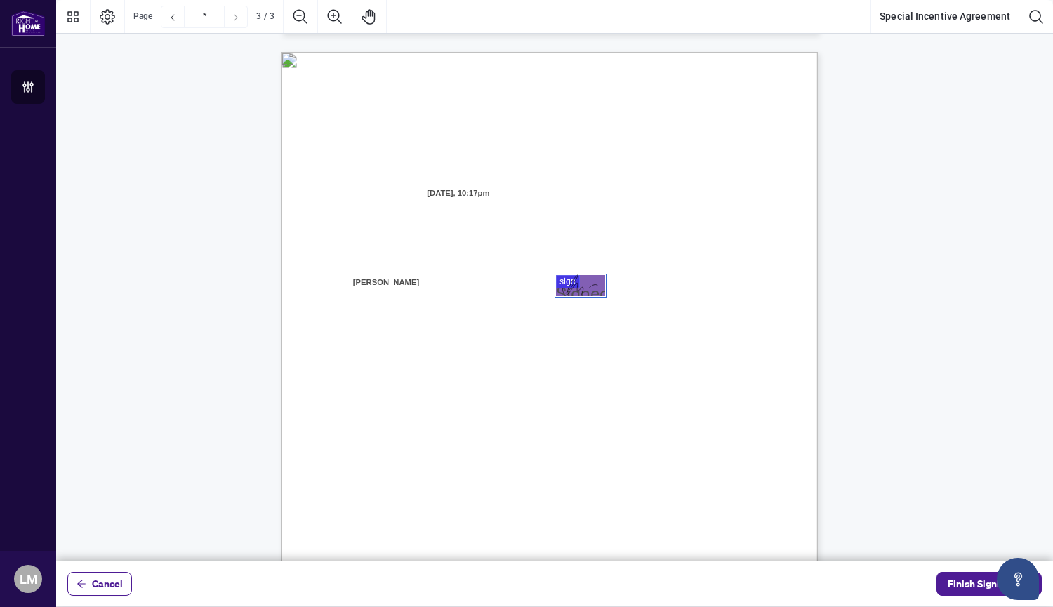
scroll to position [1619, 0]
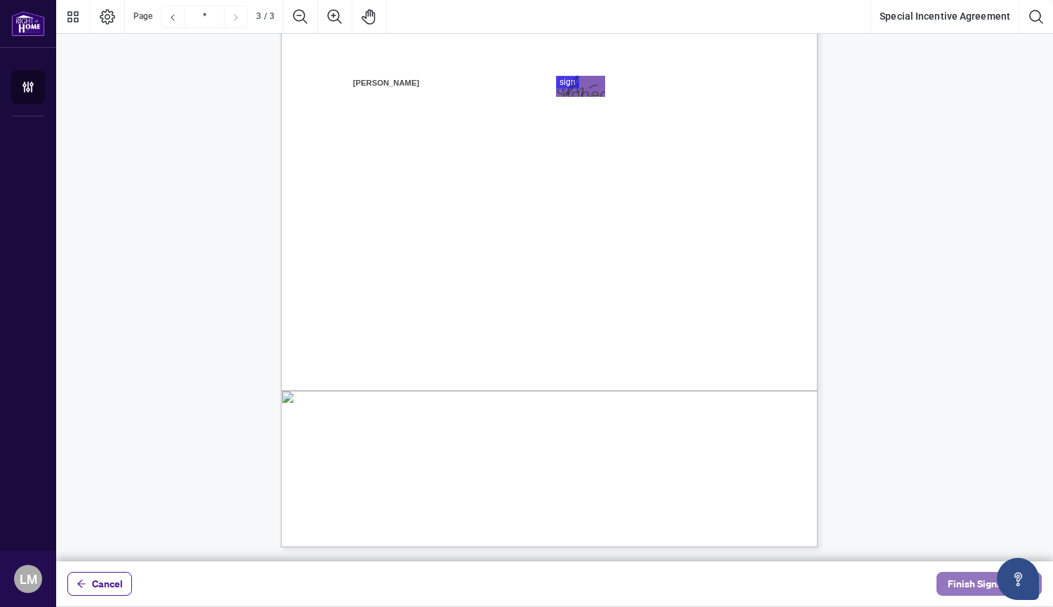
click at [963, 582] on span "Finish Signing" at bounding box center [978, 584] width 63 height 22
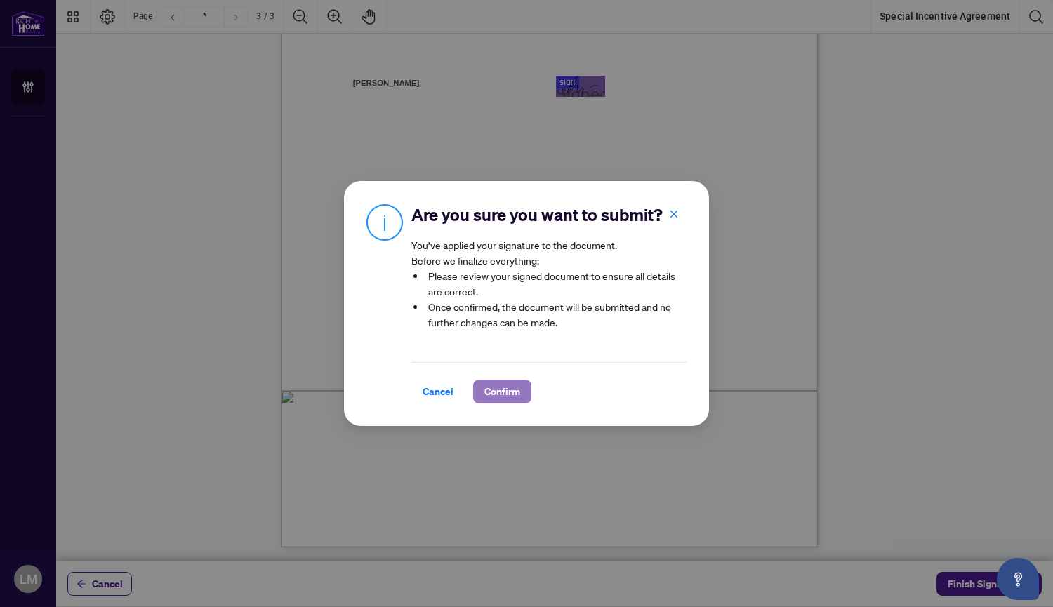
click at [496, 389] on span "Confirm" at bounding box center [502, 391] width 36 height 22
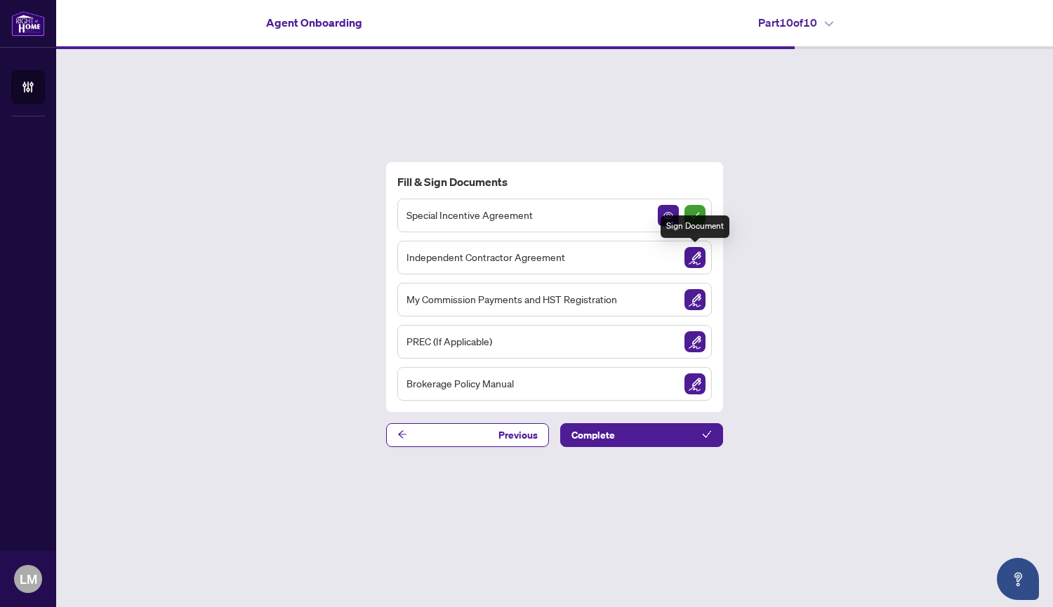
click at [695, 257] on img "Sign Document" at bounding box center [694, 257] width 21 height 21
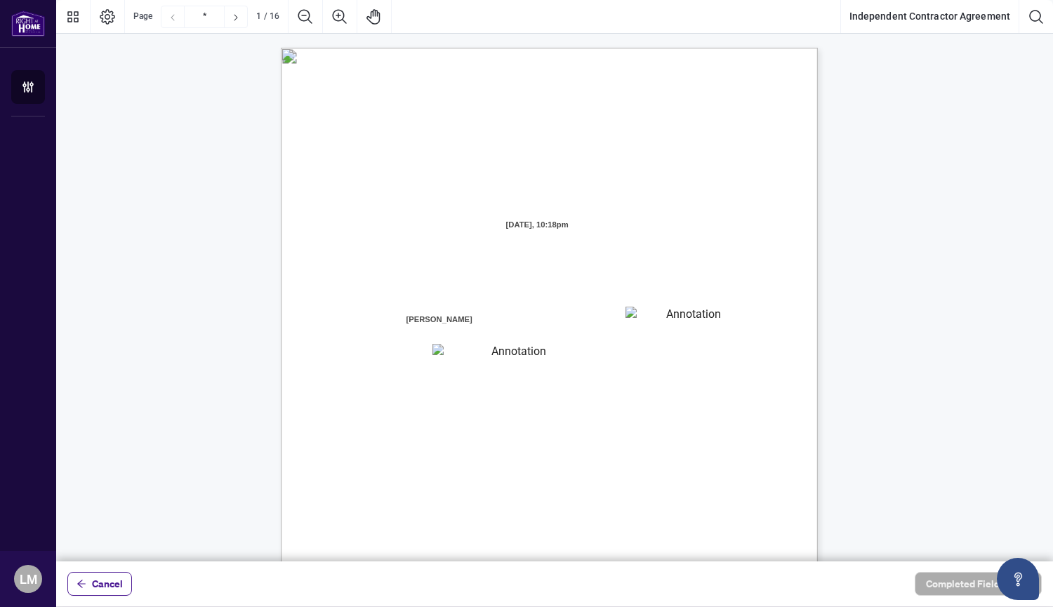
click at [655, 315] on textarea "01K2N7ZVXADQDZS13CP82GTG0Z" at bounding box center [688, 317] width 126 height 21
type textarea "*"
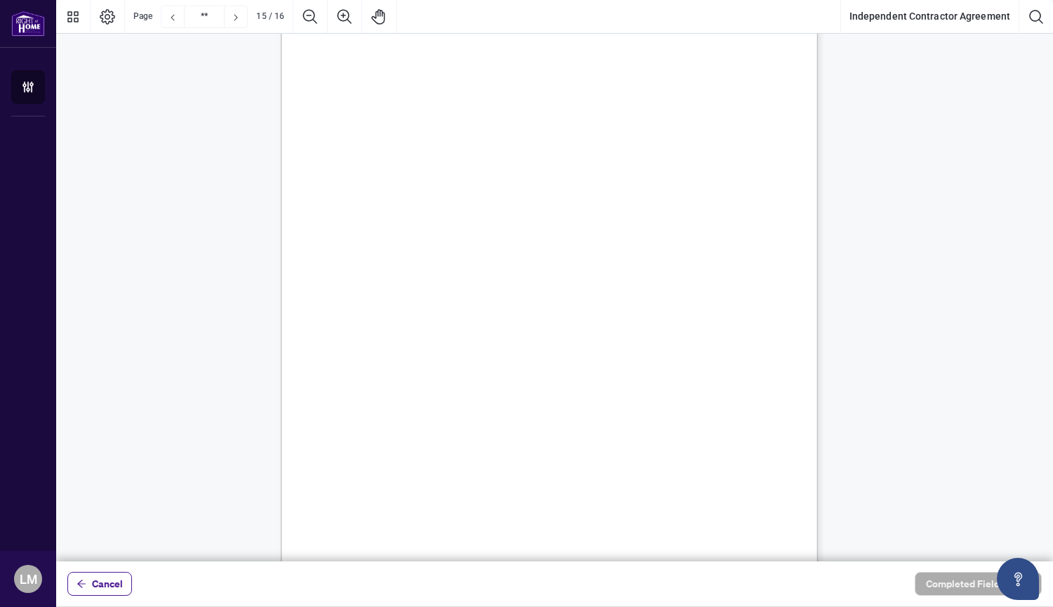
scroll to position [9829, 0]
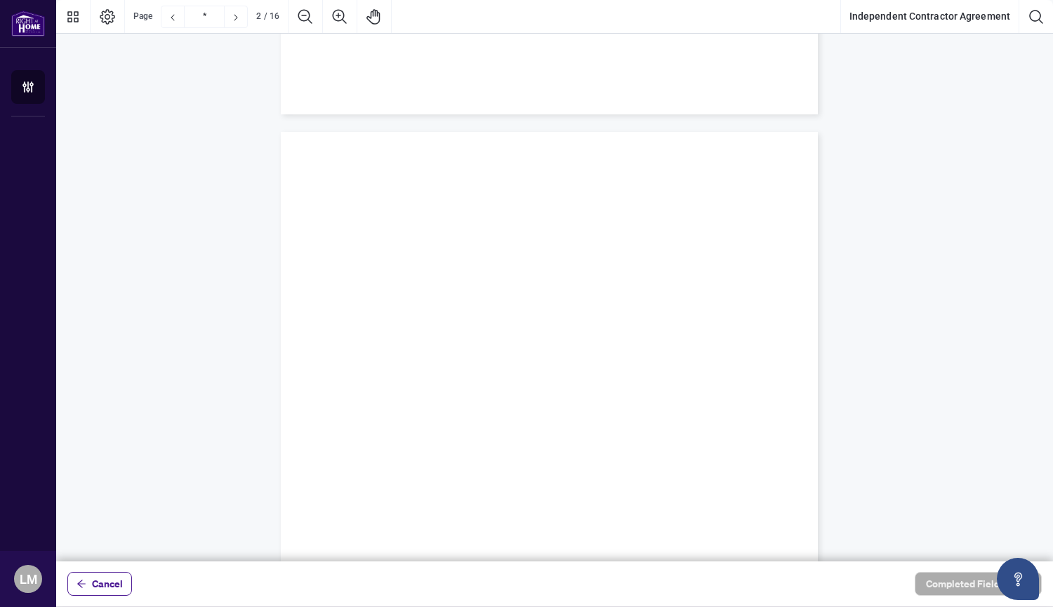
scroll to position [137, 0]
type input "*"
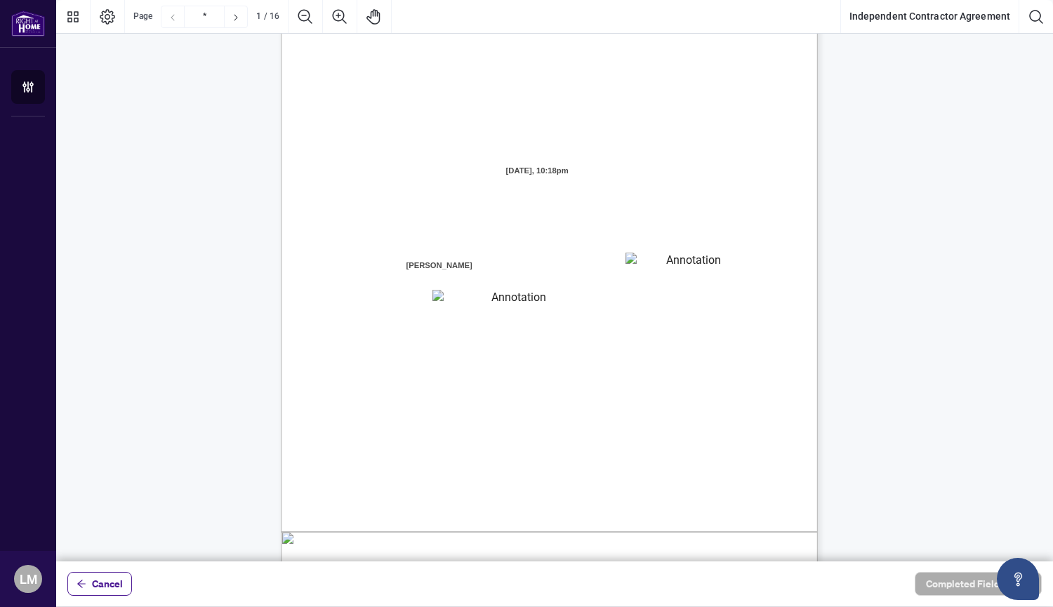
scroll to position [60, 0]
click at [664, 255] on textarea "01K2N7ZVXADQDZS13CP82GTG0Z" at bounding box center [688, 256] width 126 height 21
type textarea "*******"
click at [497, 293] on textarea "01K2N800VRNZWEDT7GS4268ZBH" at bounding box center [512, 292] width 161 height 18
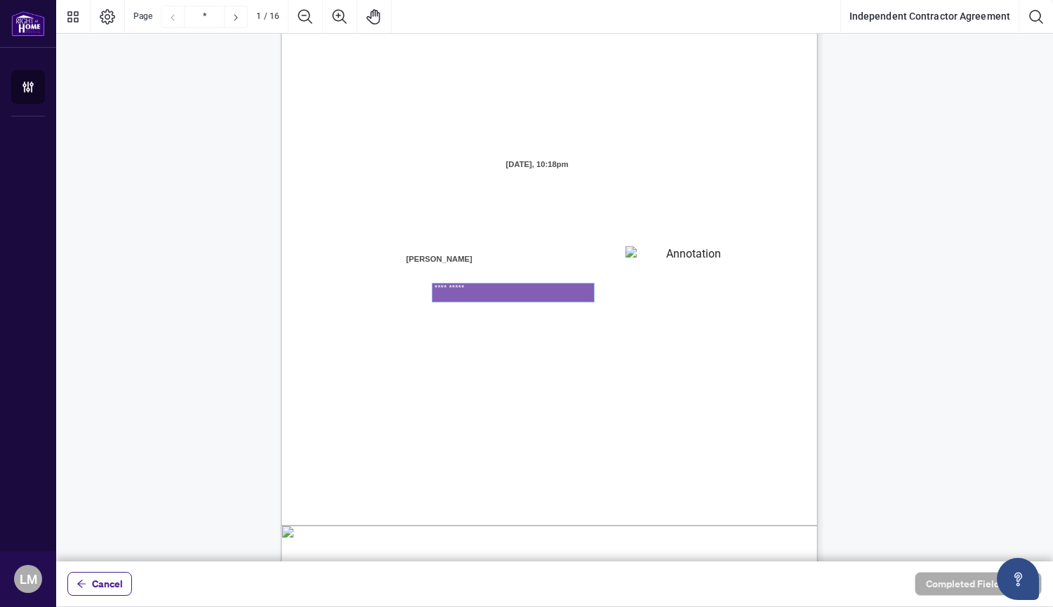
type textarea "**********"
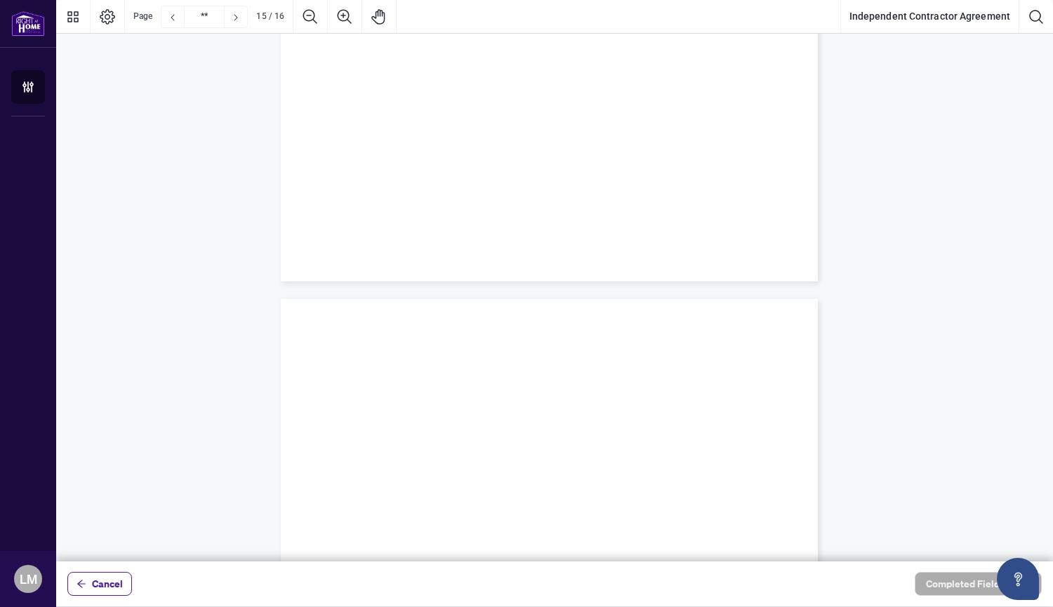
type input "**"
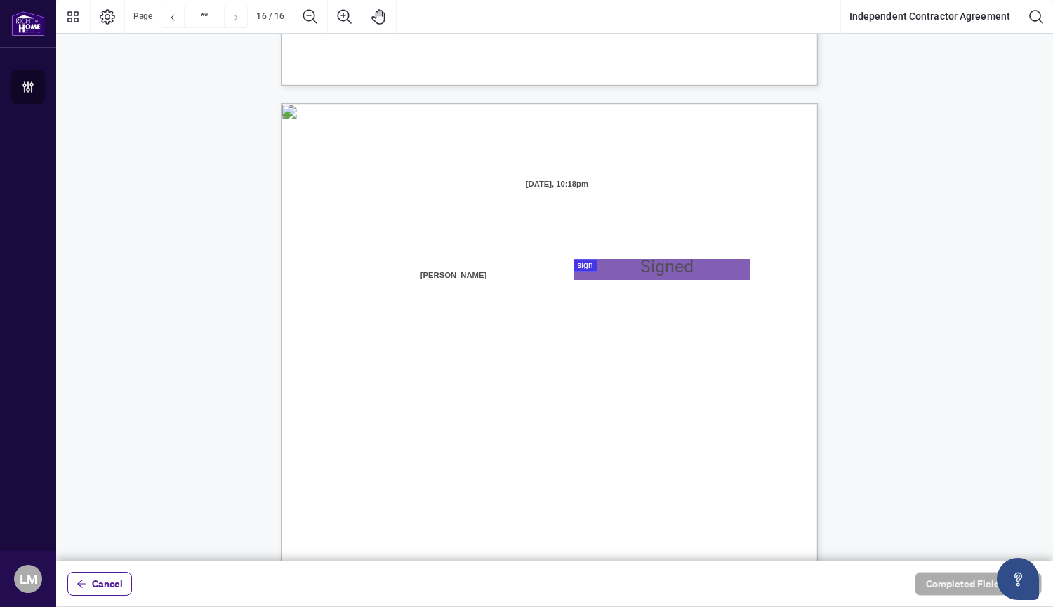
scroll to position [10624, 0]
click at [590, 270] on div at bounding box center [554, 280] width 996 height 561
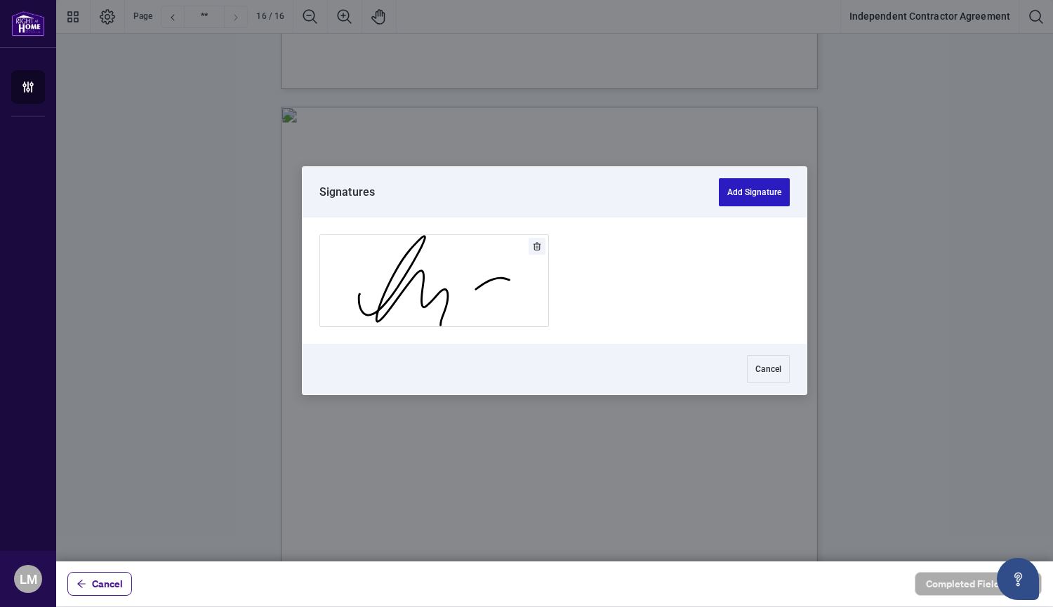
click at [766, 191] on button "Add Signature" at bounding box center [754, 192] width 71 height 28
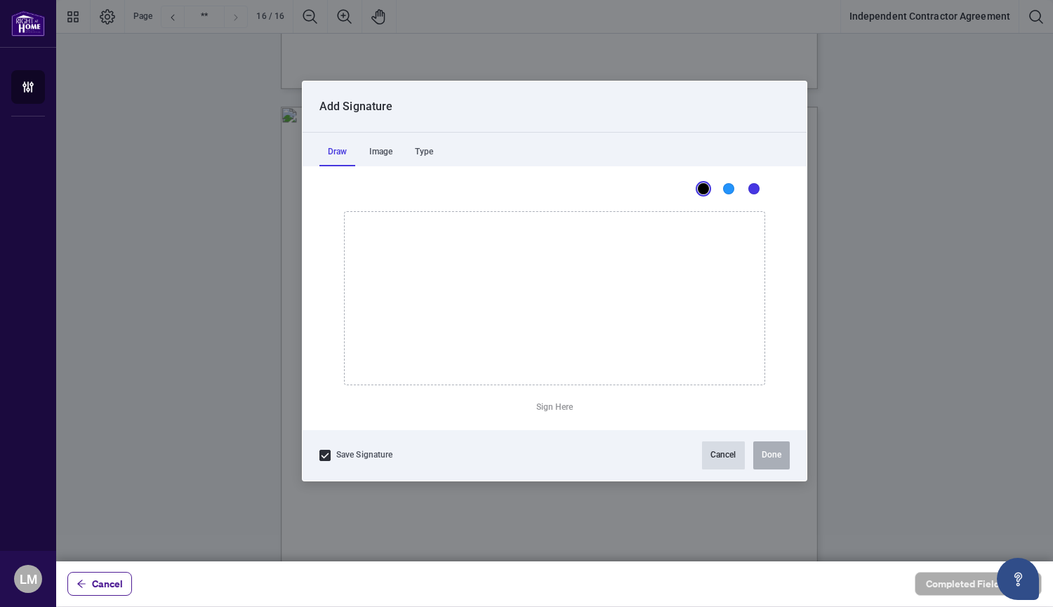
click at [726, 456] on button "Cancel" at bounding box center [723, 455] width 43 height 28
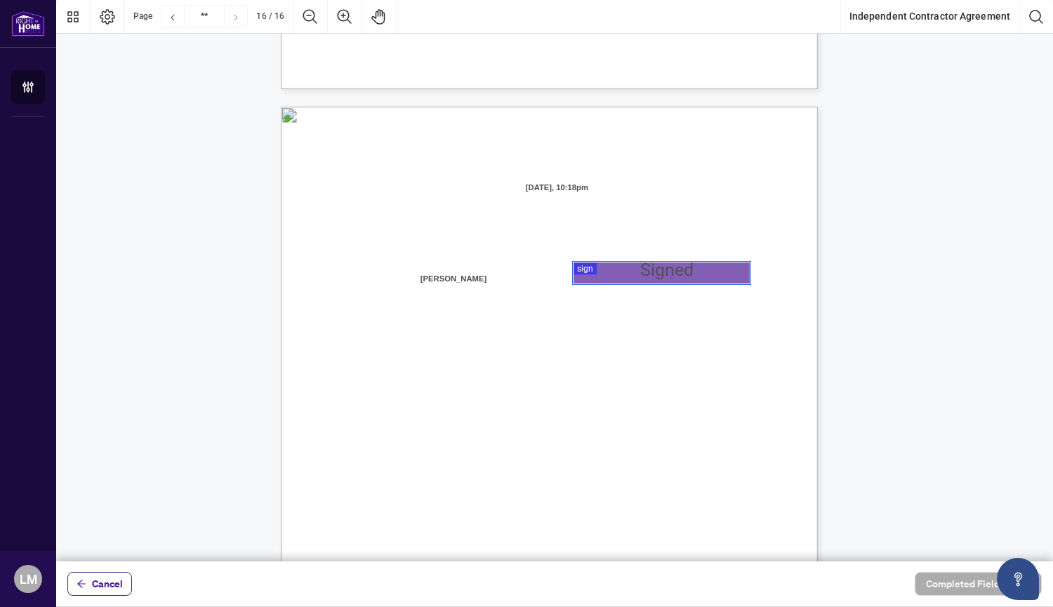
click at [659, 269] on div at bounding box center [554, 280] width 996 height 561
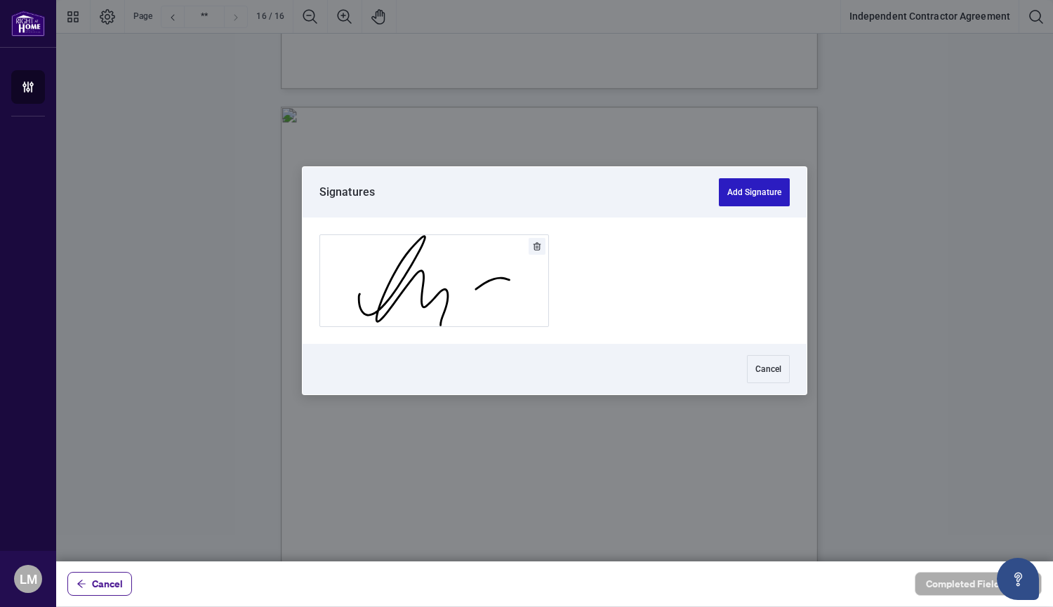
click at [742, 196] on button "Add Signature" at bounding box center [754, 192] width 71 height 28
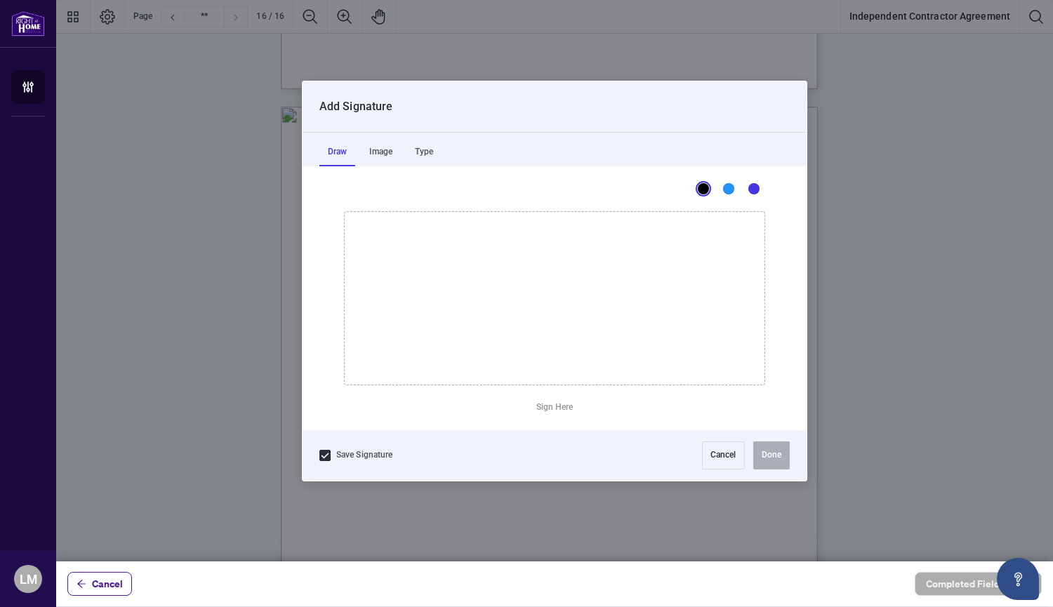
click at [617, 294] on icon "Drawing canvas" at bounding box center [555, 298] width 420 height 173
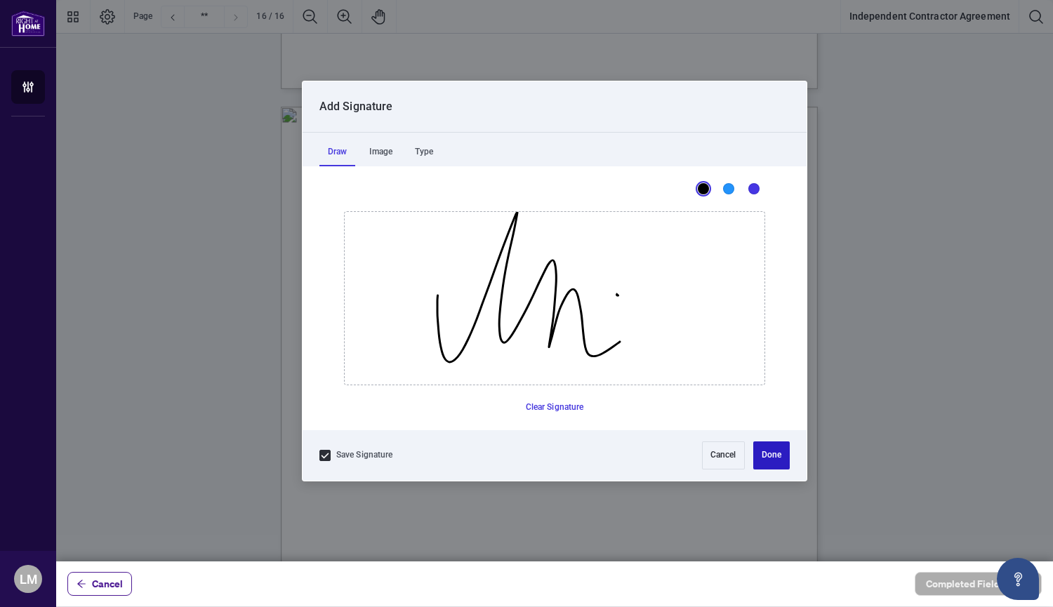
click at [771, 454] on button "Done" at bounding box center [771, 455] width 36 height 28
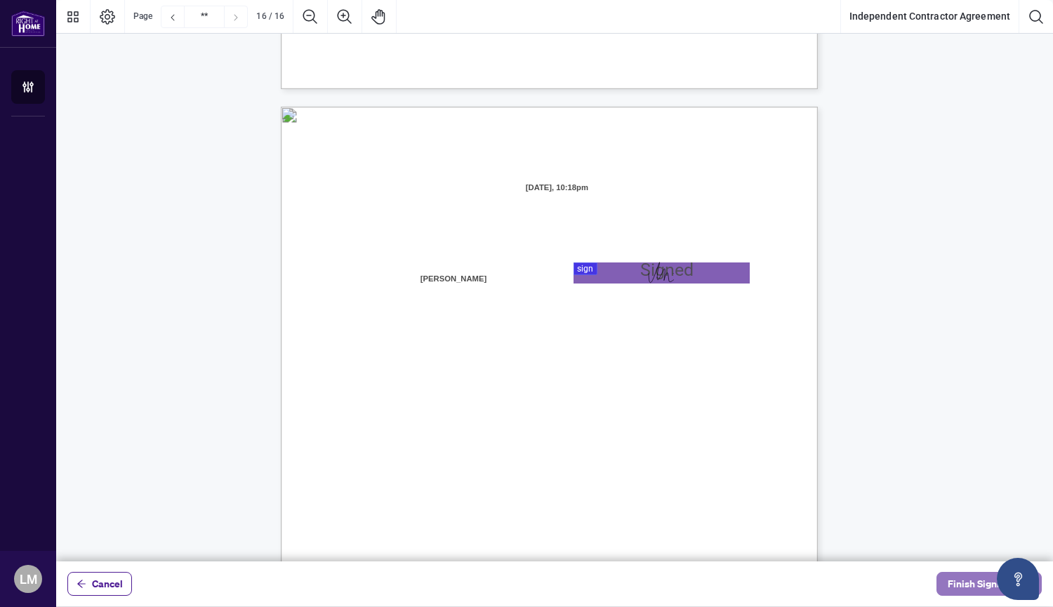
click at [963, 586] on span "Finish Signing" at bounding box center [978, 584] width 63 height 22
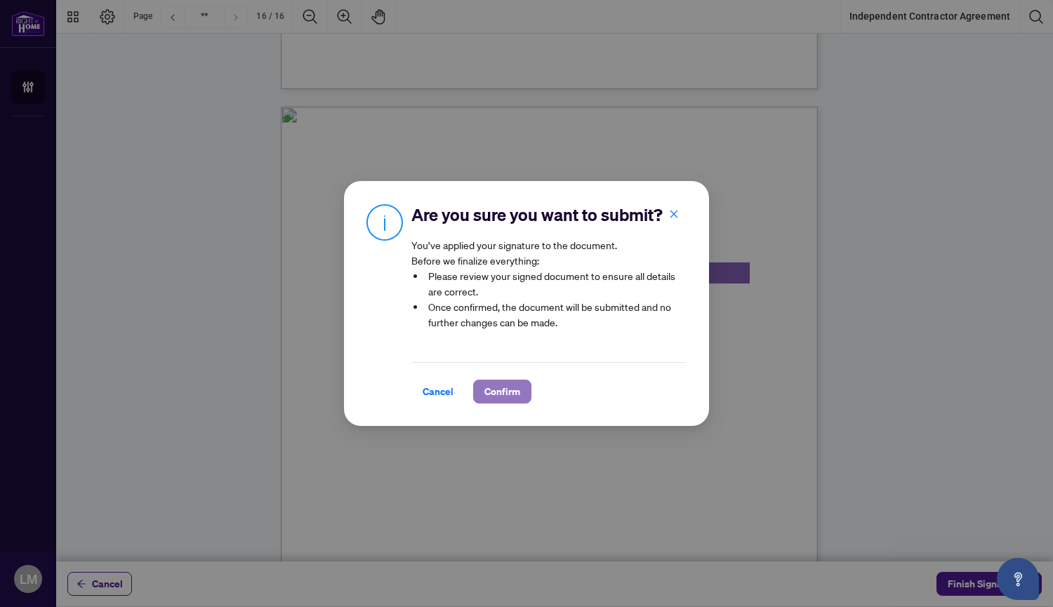
click at [502, 394] on span "Confirm" at bounding box center [502, 391] width 36 height 22
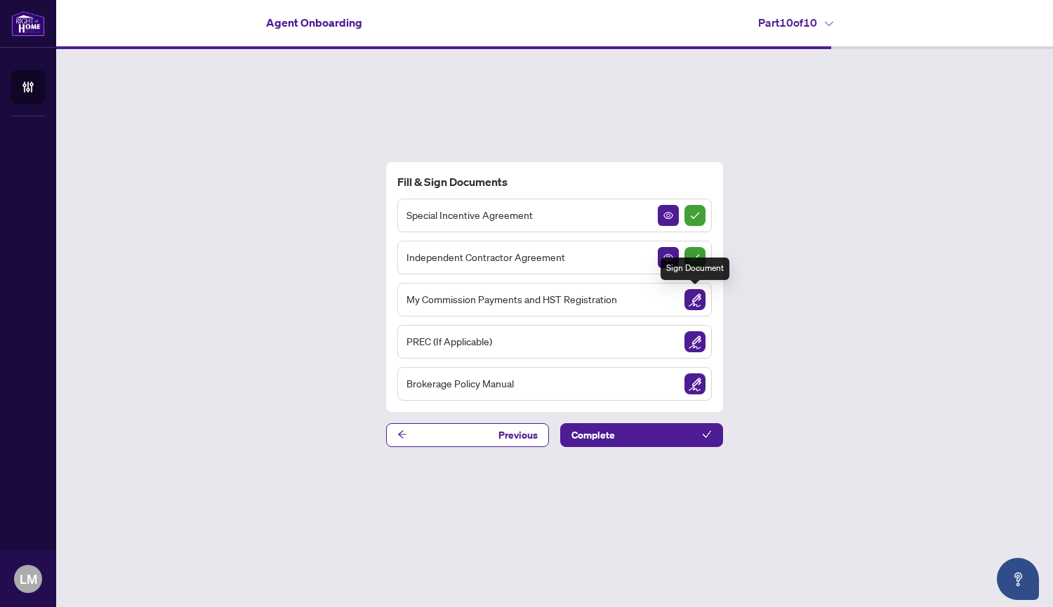
click at [689, 299] on img "Sign Document" at bounding box center [694, 299] width 21 height 21
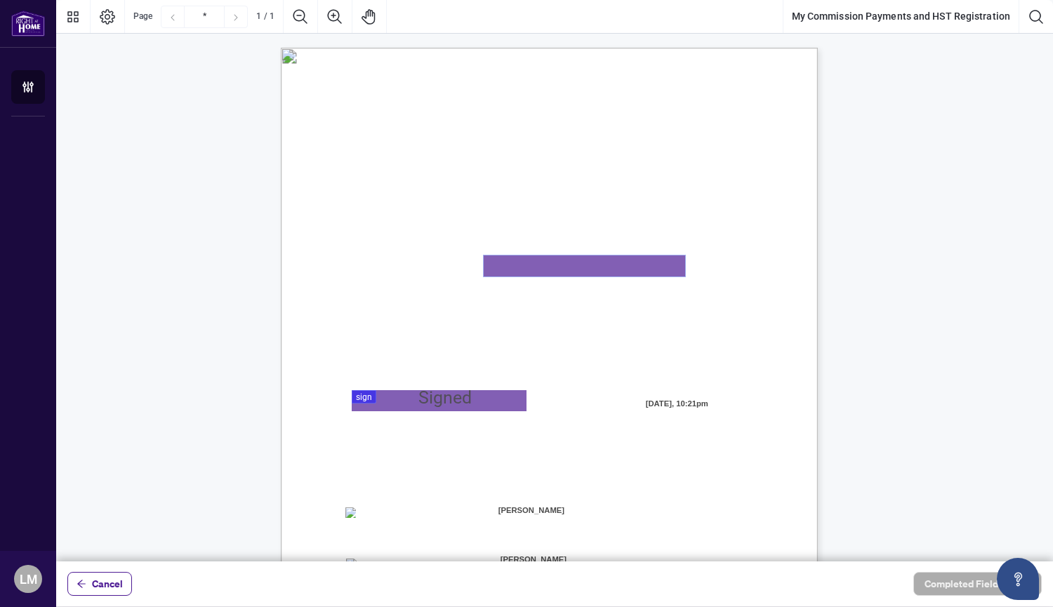
click at [580, 270] on textarea "01K2N82W0617PR3KA8X9DYAB9F" at bounding box center [583, 265] width 201 height 21
type textarea "*********"
click at [454, 402] on div at bounding box center [554, 280] width 996 height 561
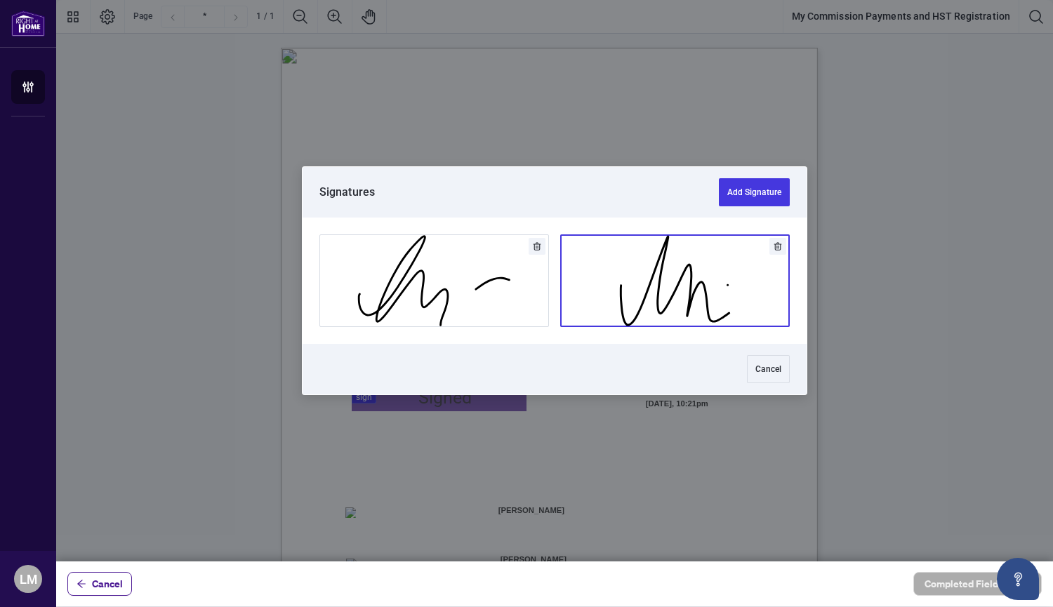
click at [675, 284] on button "Add Signature" at bounding box center [675, 280] width 228 height 91
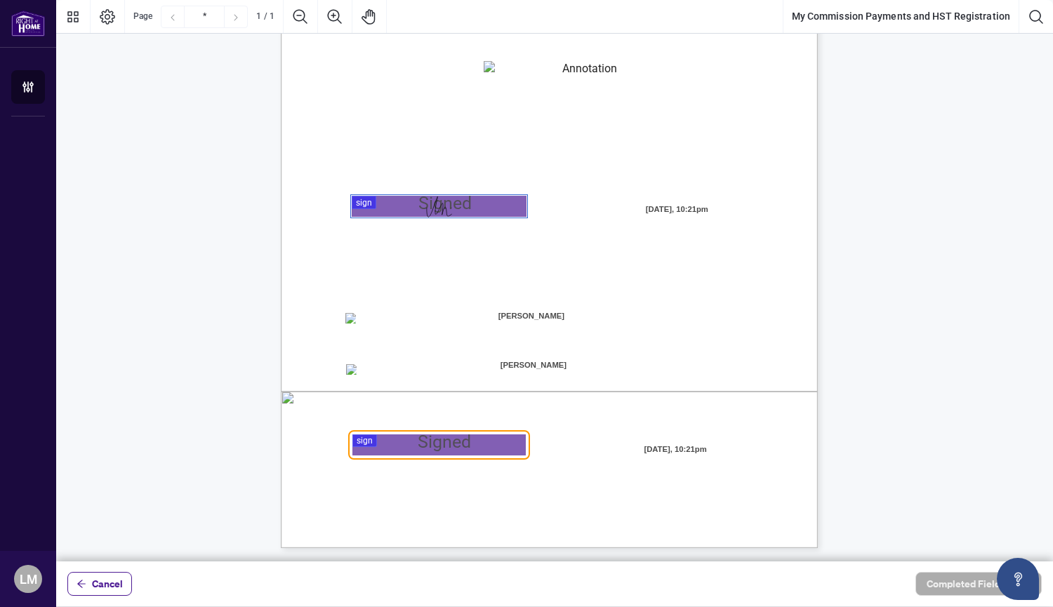
scroll to position [195, 0]
click at [501, 441] on div at bounding box center [554, 280] width 996 height 561
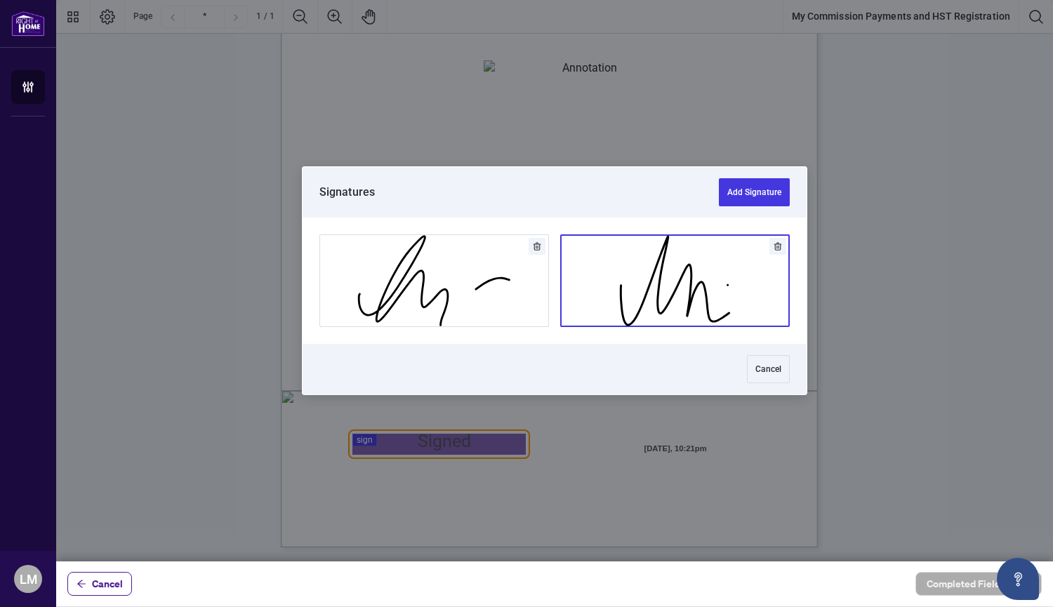
click at [664, 278] on button "Add Signature" at bounding box center [675, 280] width 228 height 91
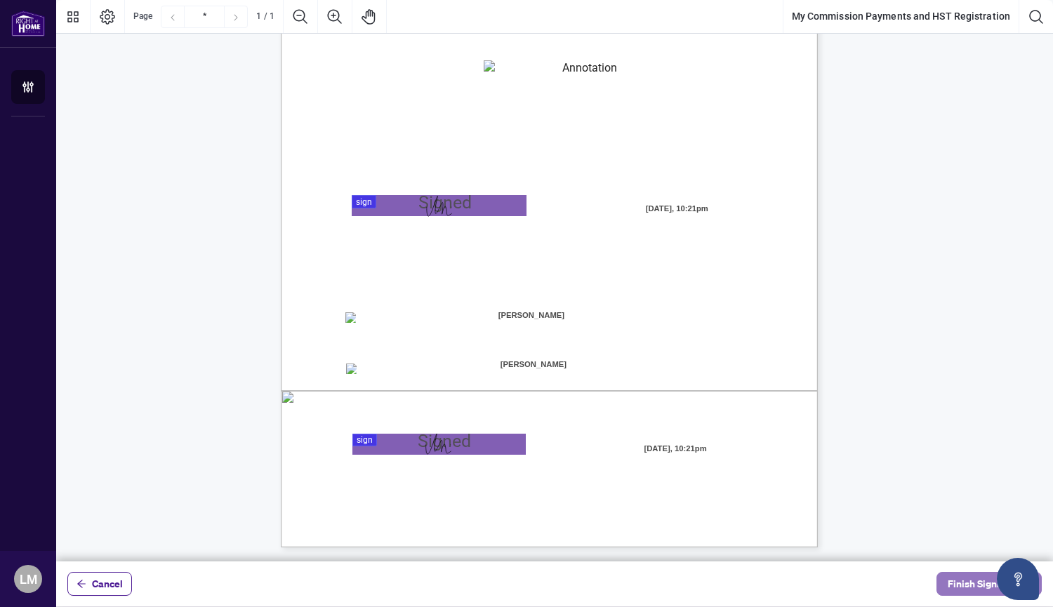
click at [964, 582] on span "Finish Signing" at bounding box center [978, 584] width 63 height 22
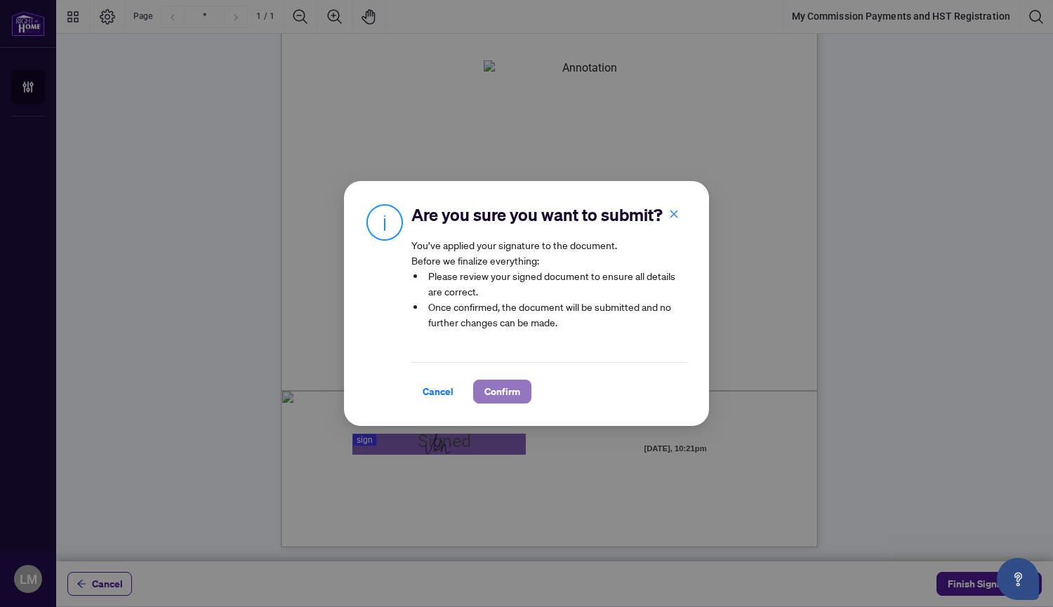
click at [505, 389] on span "Confirm" at bounding box center [502, 391] width 36 height 22
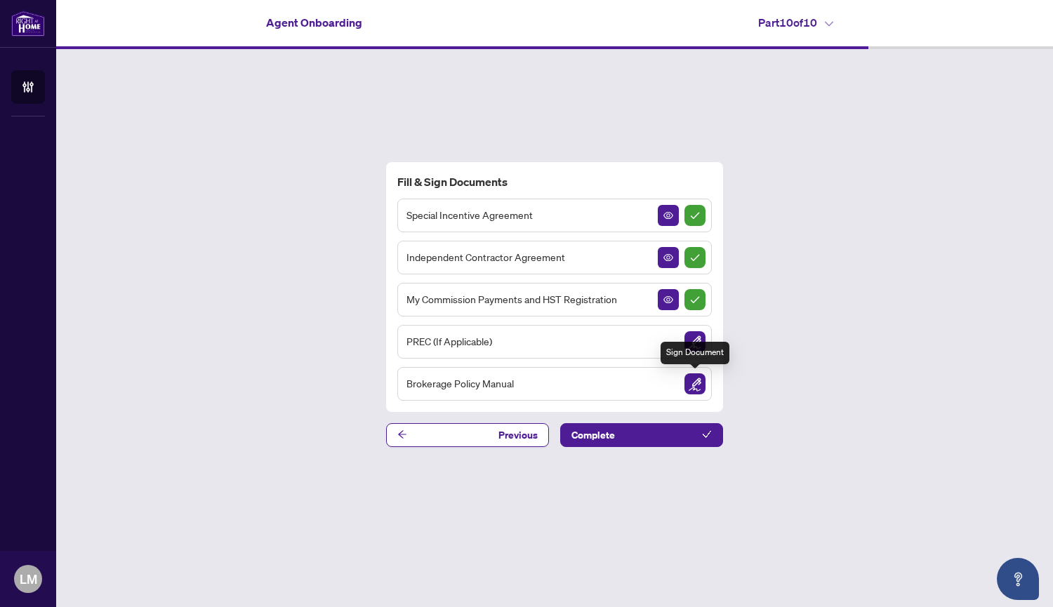
click at [696, 386] on img "Sign Document" at bounding box center [694, 383] width 21 height 21
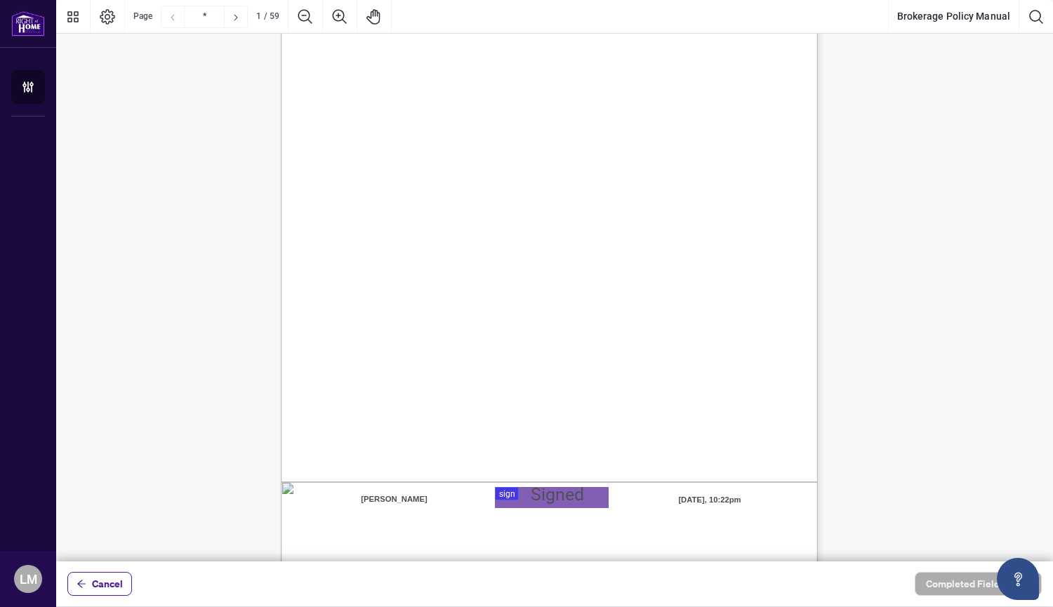
scroll to position [175, 0]
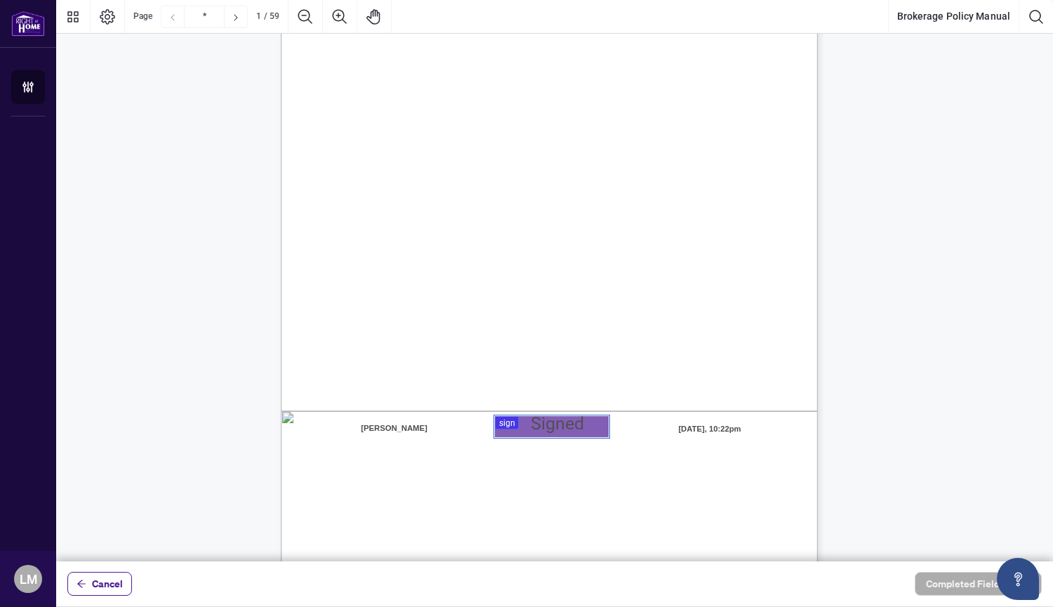
click at [573, 426] on div at bounding box center [554, 280] width 996 height 561
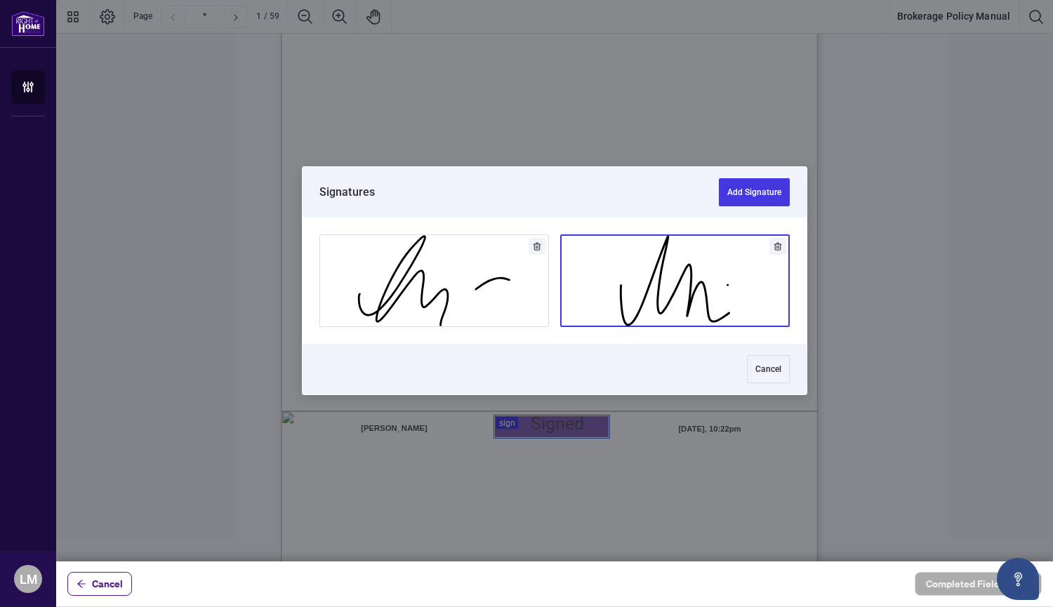
click at [659, 279] on button "Add Signature" at bounding box center [675, 280] width 228 height 91
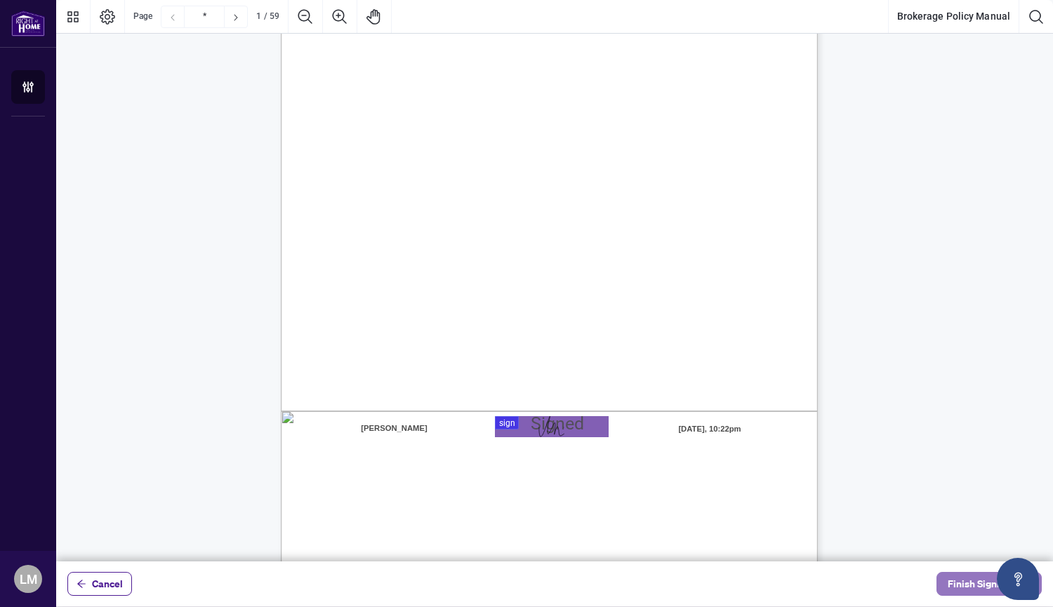
click at [973, 584] on span "Finish Signing" at bounding box center [978, 584] width 63 height 22
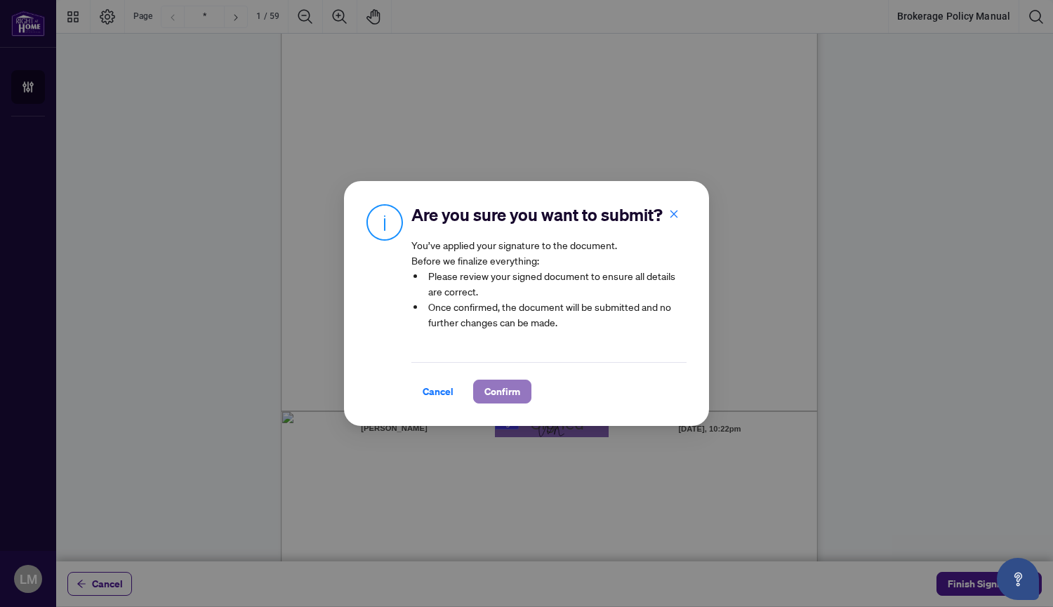
click at [501, 392] on span "Confirm" at bounding box center [502, 391] width 36 height 22
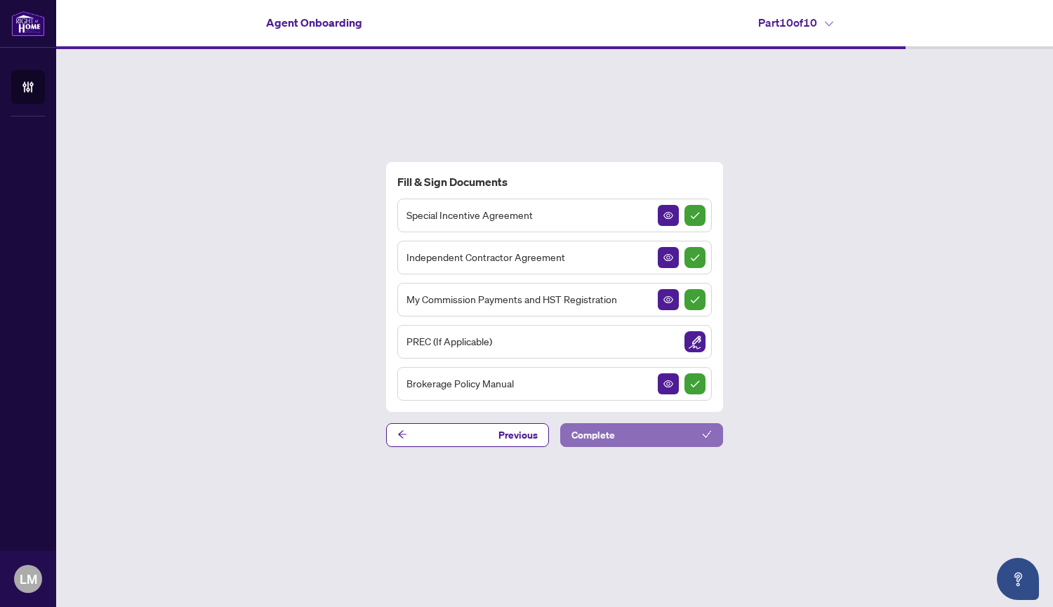
click at [648, 434] on button "Complete" at bounding box center [641, 435] width 163 height 24
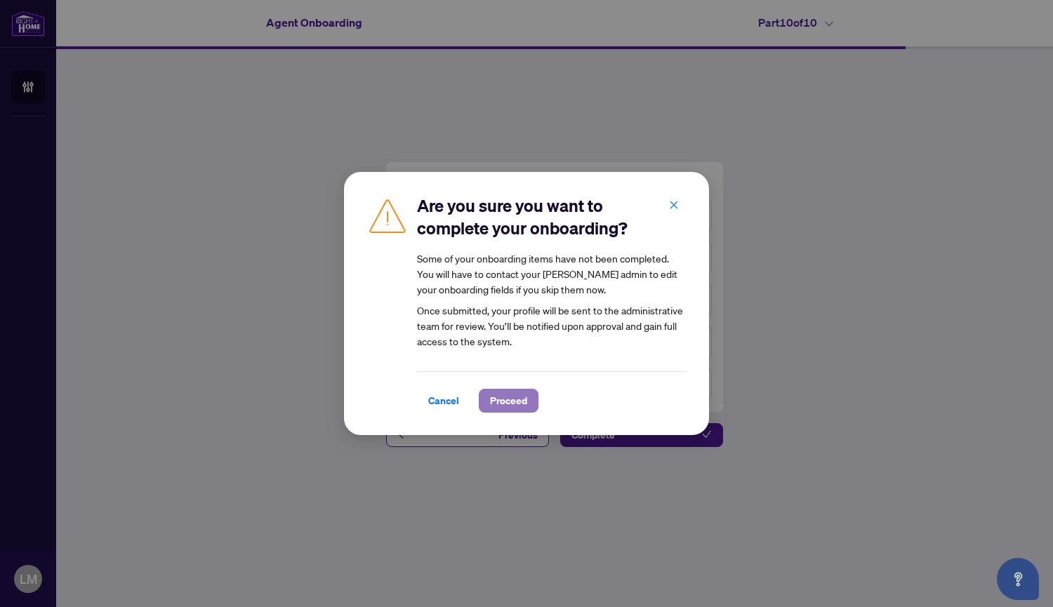
click at [513, 399] on span "Proceed" at bounding box center [508, 400] width 37 height 22
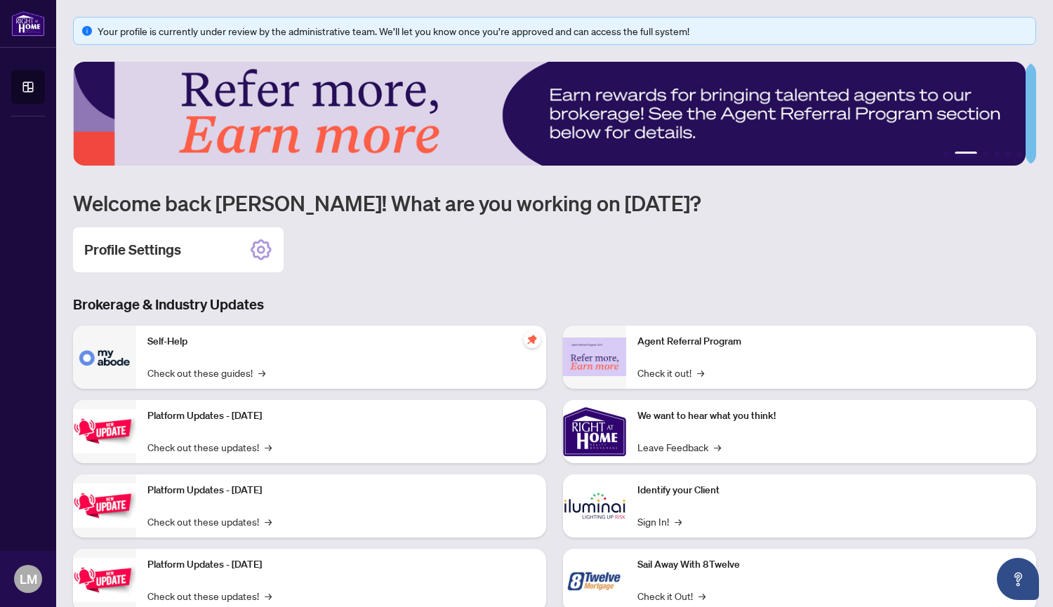
scroll to position [41, 0]
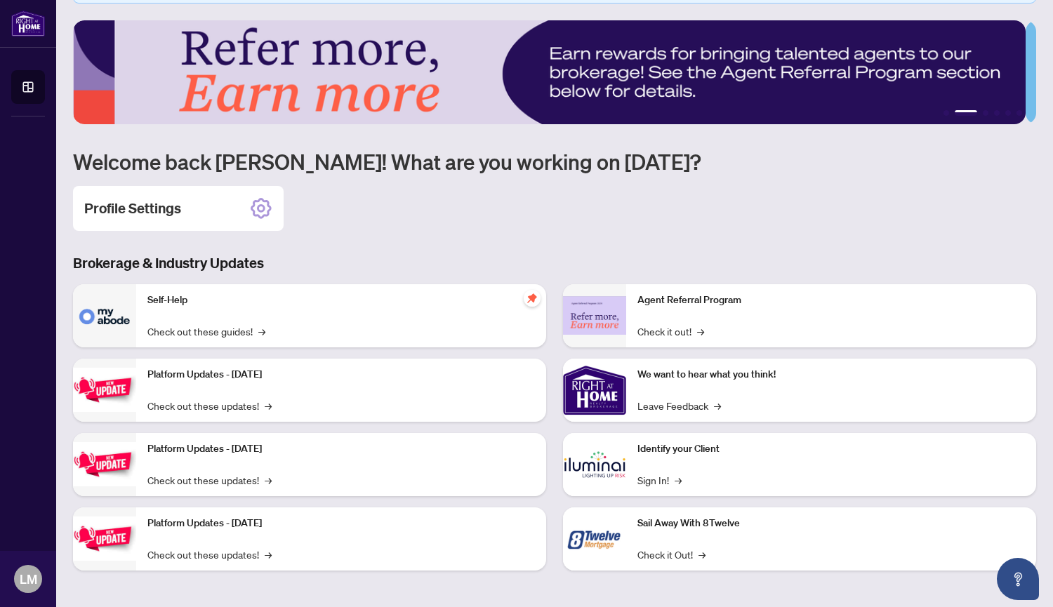
click at [876, 303] on p "Agent Referral Program" at bounding box center [830, 300] width 387 height 15
